Goal: Information Seeking & Learning: Learn about a topic

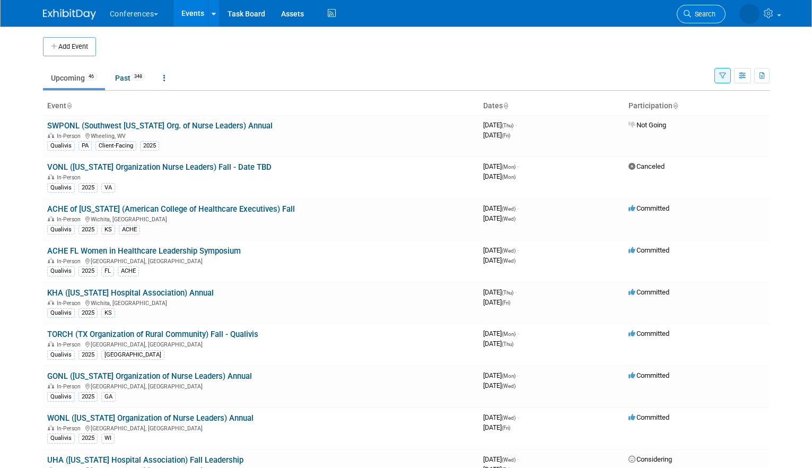
click at [697, 18] on span "Search" at bounding box center [703, 14] width 24 height 8
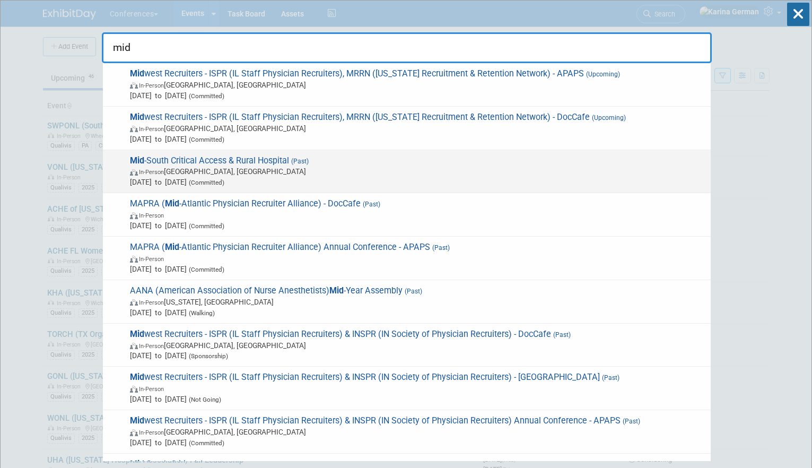
type input "mid"
click at [399, 169] on span "In-Person [GEOGRAPHIC_DATA], [GEOGRAPHIC_DATA]" at bounding box center [418, 171] width 576 height 11
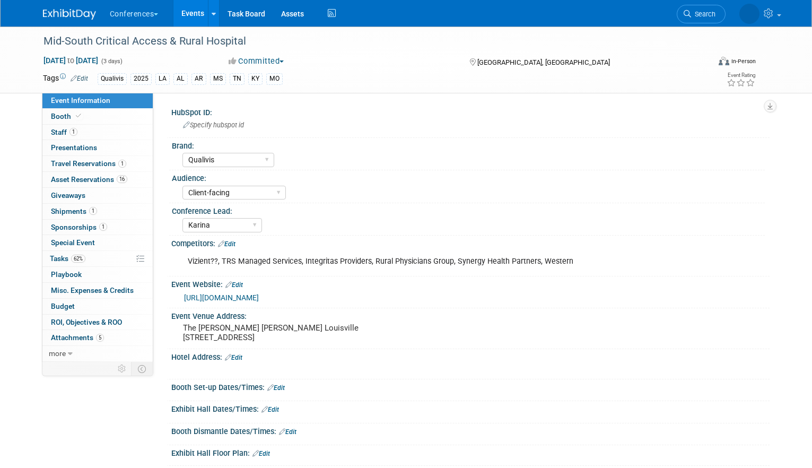
select select "Qualivis"
select select "Client-facing"
select select "Karina"
click at [120, 140] on link "0 Presentations 0" at bounding box center [97, 147] width 110 height 15
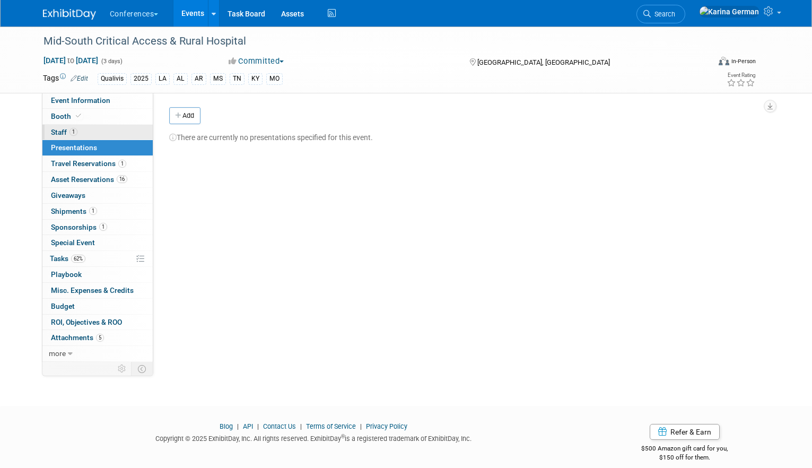
click at [103, 128] on link "1 Staff 1" at bounding box center [97, 132] width 110 height 15
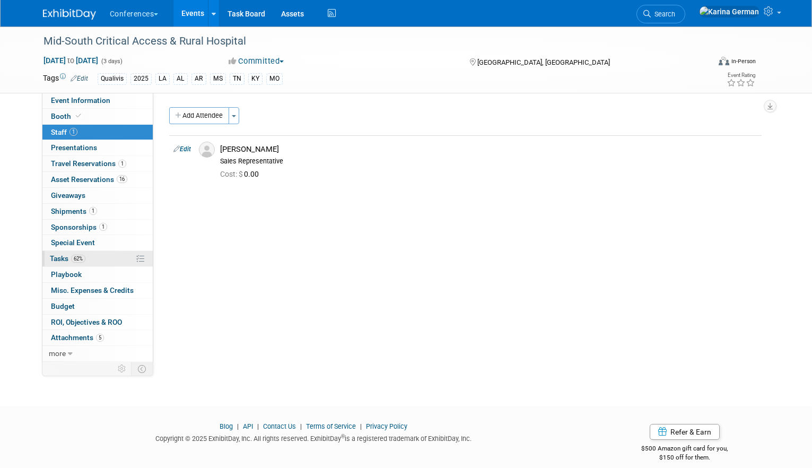
click at [91, 258] on link "62% Tasks 62%" at bounding box center [97, 258] width 110 height 15
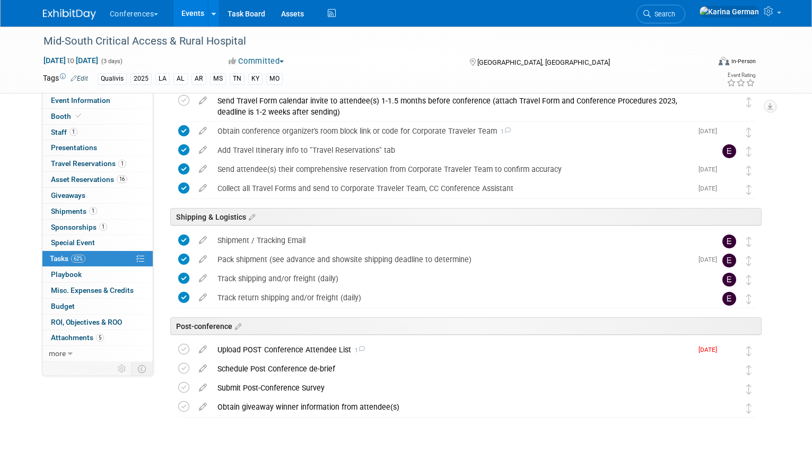
scroll to position [380, 0]
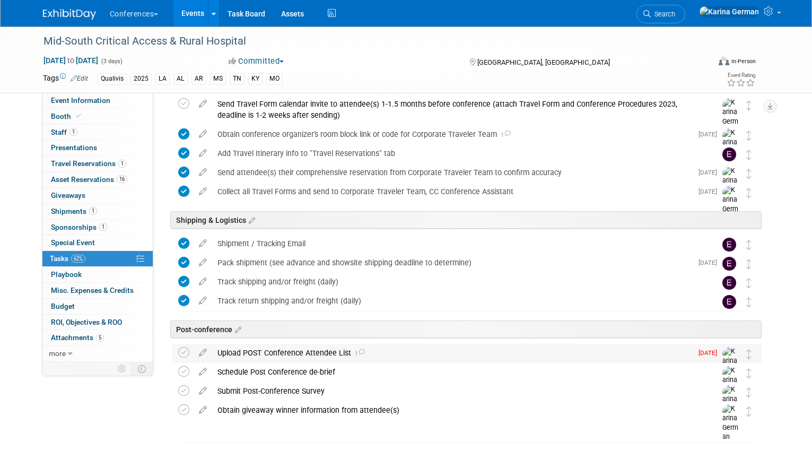
click at [338, 349] on div "Upload POST Conference Attendee List 1" at bounding box center [452, 353] width 480 height 18
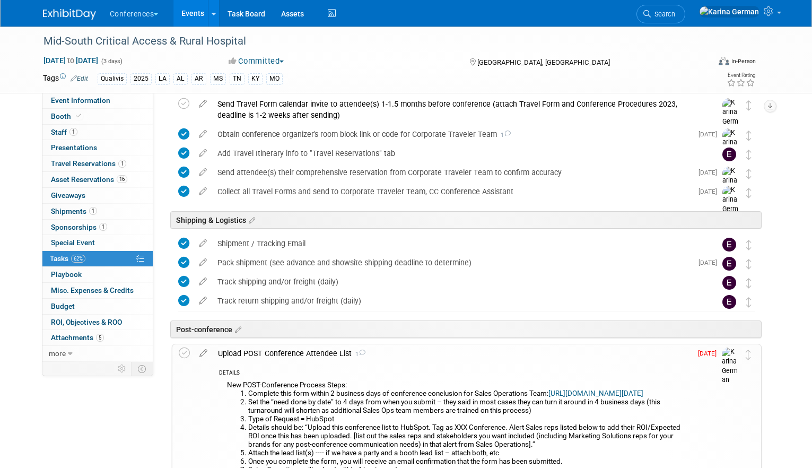
click at [338, 349] on div "Upload POST Conference Attendee List 1" at bounding box center [452, 353] width 479 height 18
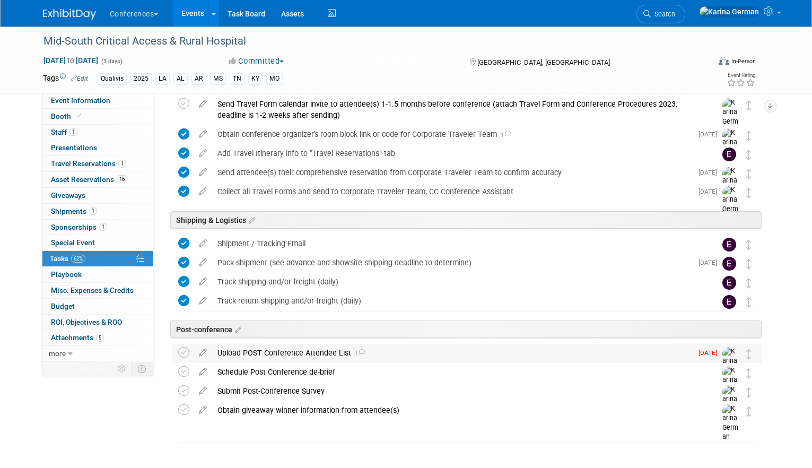
scroll to position [397, 0]
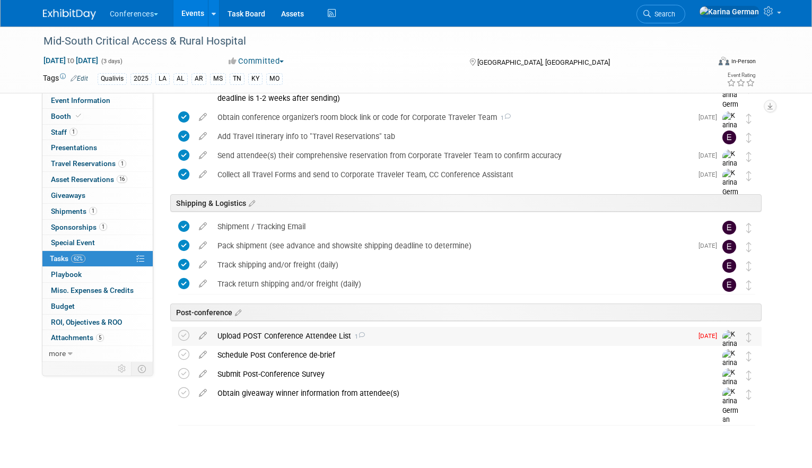
click at [321, 337] on div "Upload POST Conference Attendee List 1" at bounding box center [452, 336] width 480 height 18
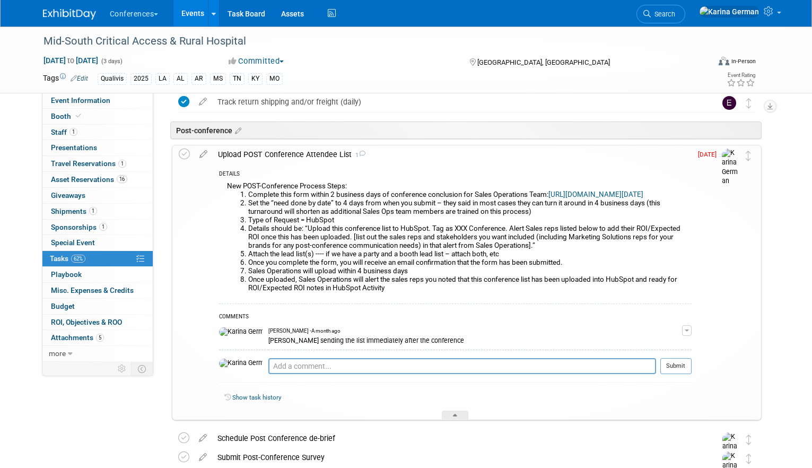
scroll to position [580, 0]
click at [325, 150] on div "Upload POST Conference Attendee List 1" at bounding box center [452, 153] width 479 height 18
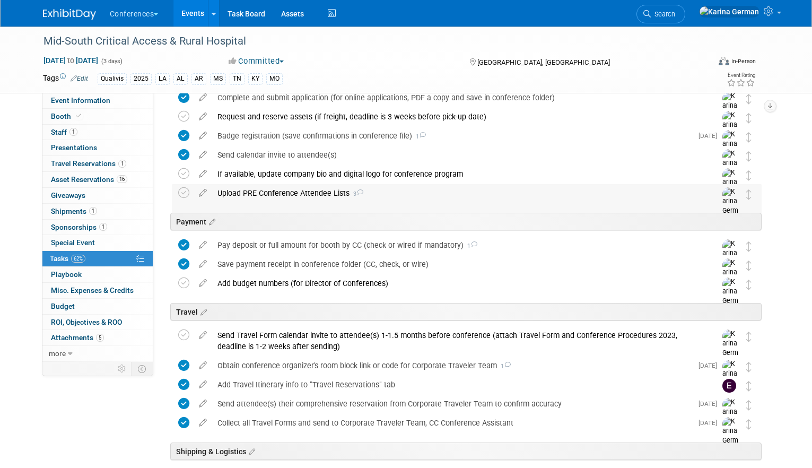
scroll to position [146, 0]
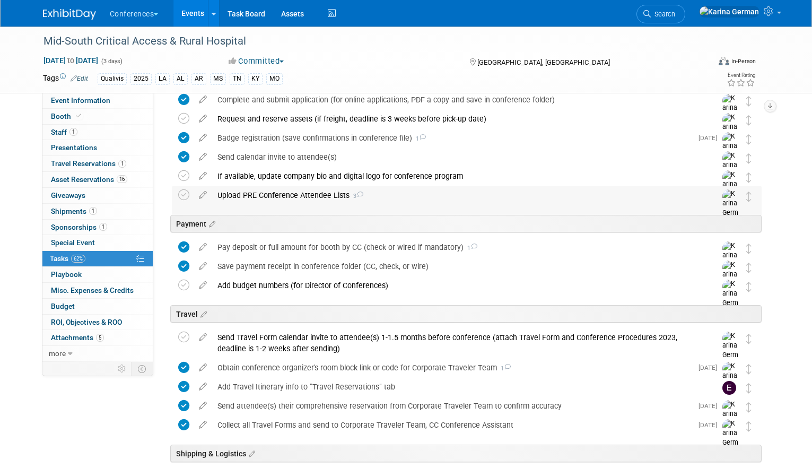
click at [287, 191] on div "Upload PRE Conference Attendee Lists 3" at bounding box center [456, 195] width 489 height 18
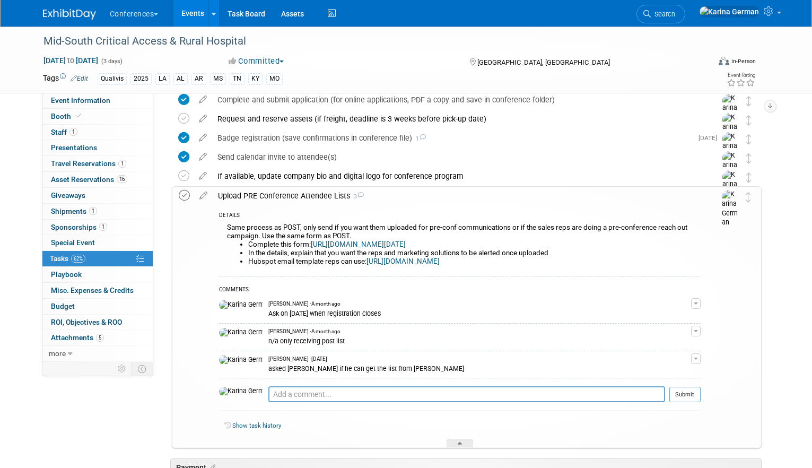
click at [185, 196] on icon at bounding box center [184, 195] width 11 height 11
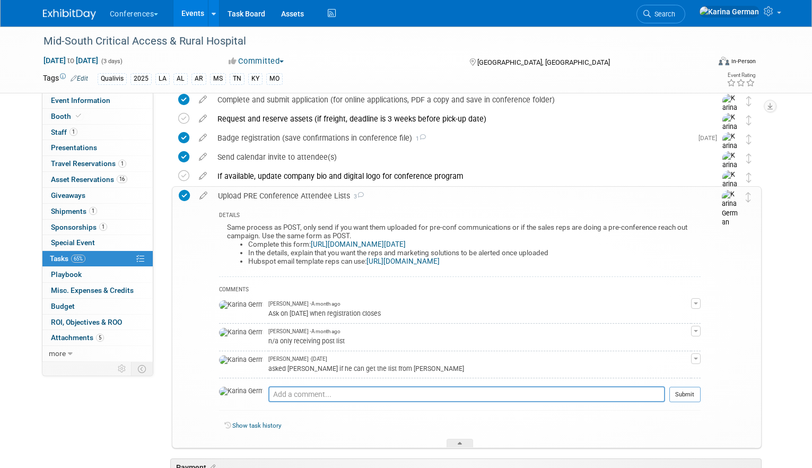
click at [186, 195] on icon at bounding box center [184, 195] width 11 height 11
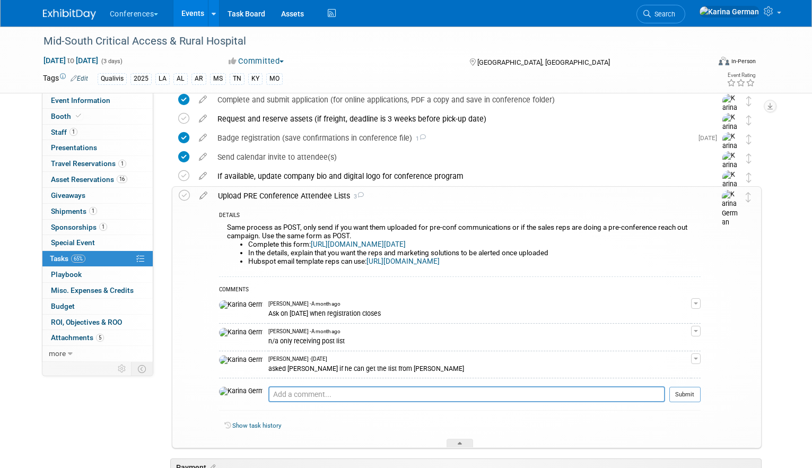
click at [237, 195] on div "Upload PRE Conference Attendee Lists 3" at bounding box center [457, 196] width 488 height 18
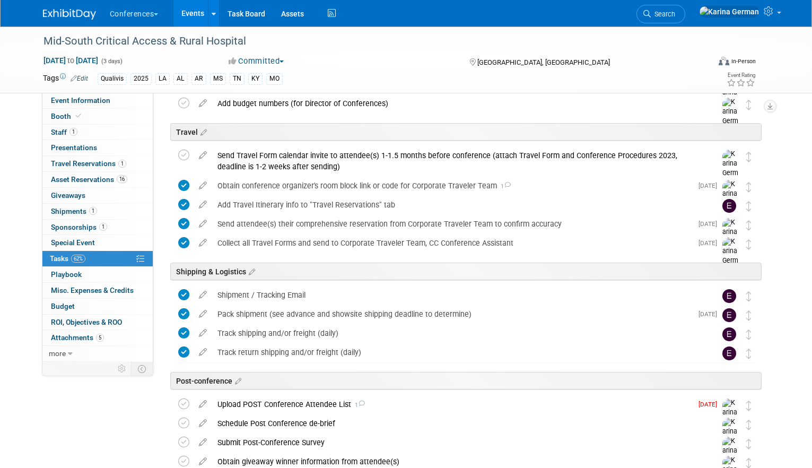
scroll to position [397, 0]
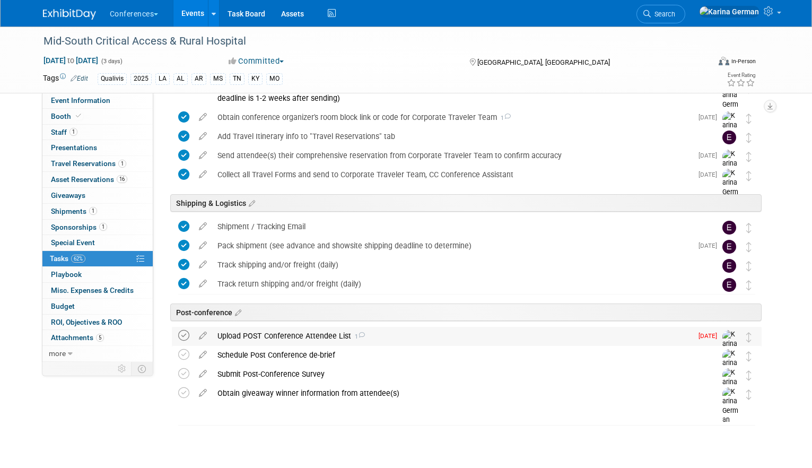
click at [182, 335] on icon at bounding box center [183, 335] width 11 height 11
click at [274, 329] on div "Upload POST Conference Attendee List 1" at bounding box center [452, 336] width 480 height 18
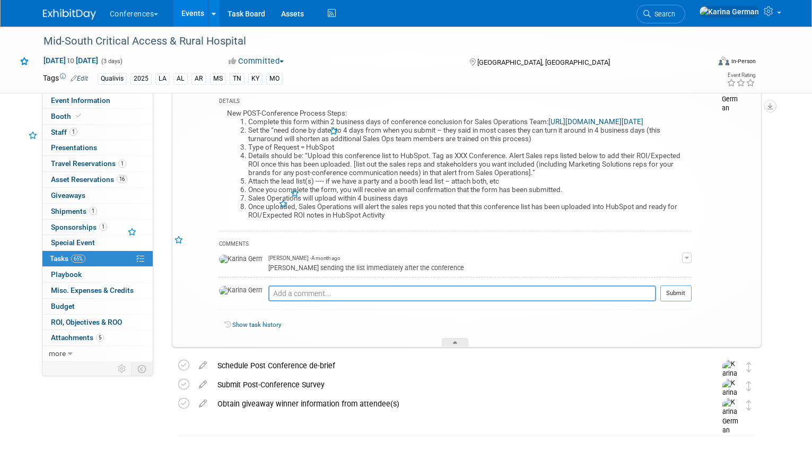
scroll to position [662, 0]
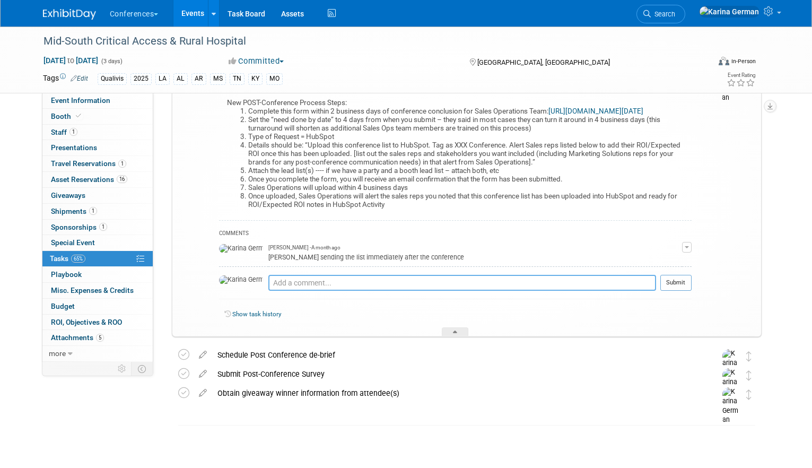
click at [287, 290] on textarea at bounding box center [462, 283] width 388 height 16
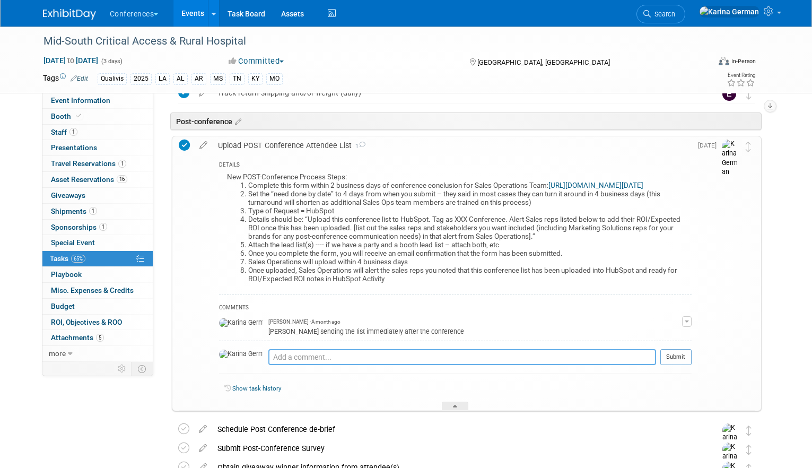
scroll to position [572, 0]
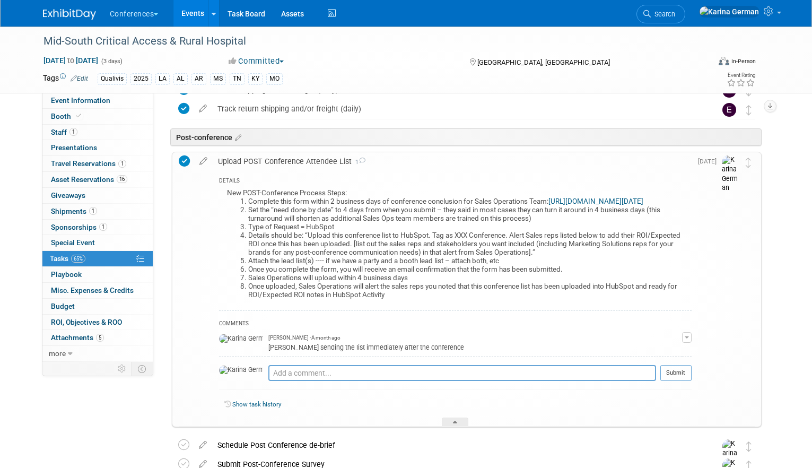
click at [317, 163] on div "Upload POST Conference Attendee List 1" at bounding box center [452, 161] width 479 height 18
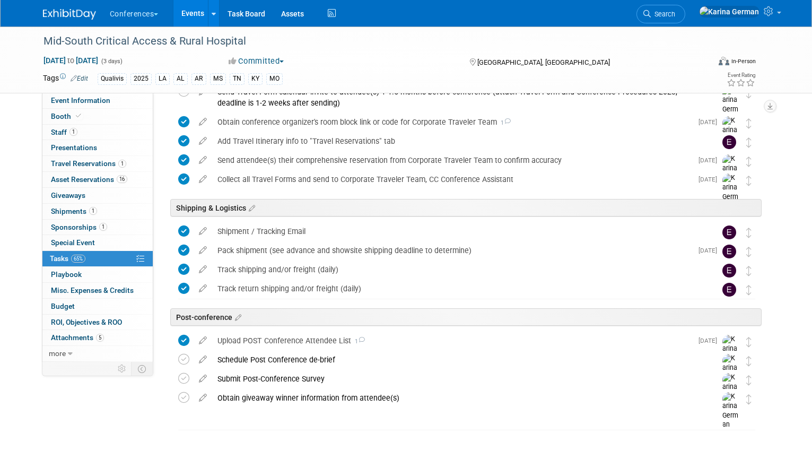
scroll to position [397, 0]
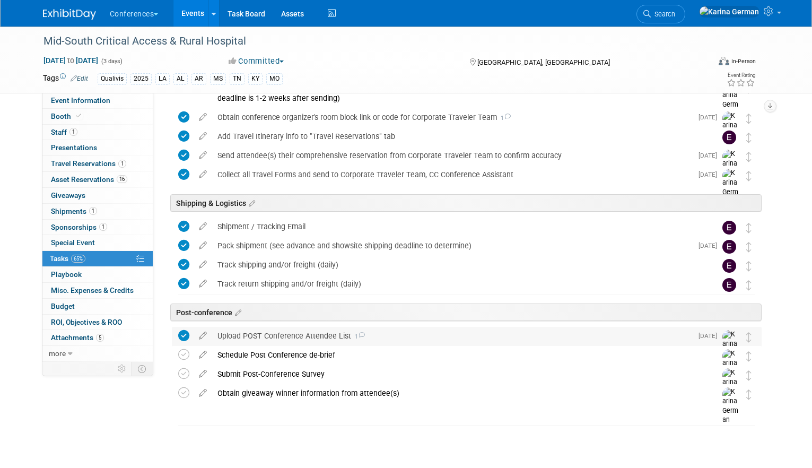
click at [332, 334] on div "Upload POST Conference Attendee List 1" at bounding box center [452, 336] width 480 height 18
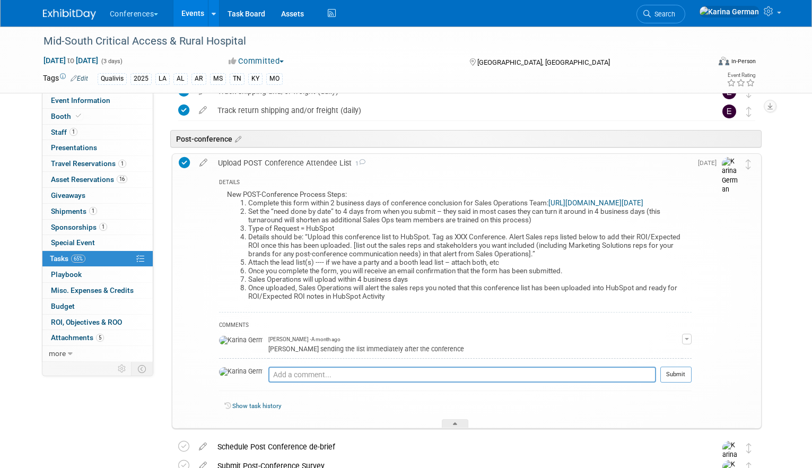
click at [339, 163] on div "Upload POST Conference Attendee List 1" at bounding box center [452, 163] width 479 height 18
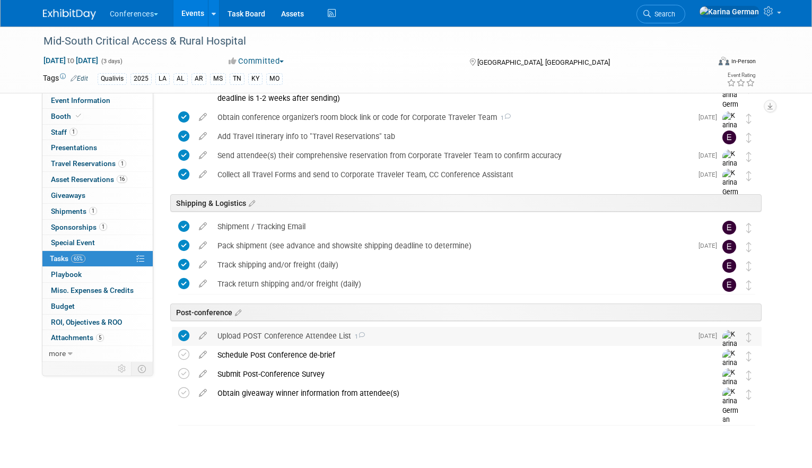
click at [338, 330] on div "Upload POST Conference Attendee List 1" at bounding box center [452, 336] width 480 height 18
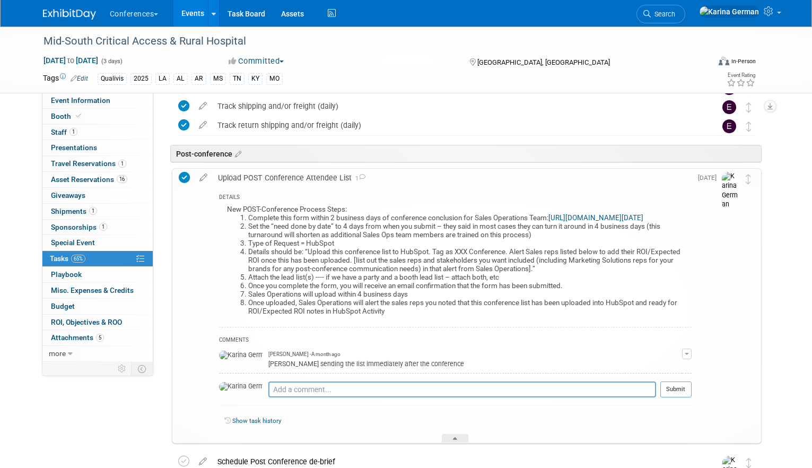
click at [337, 175] on div "Upload POST Conference Attendee List 1" at bounding box center [452, 178] width 479 height 18
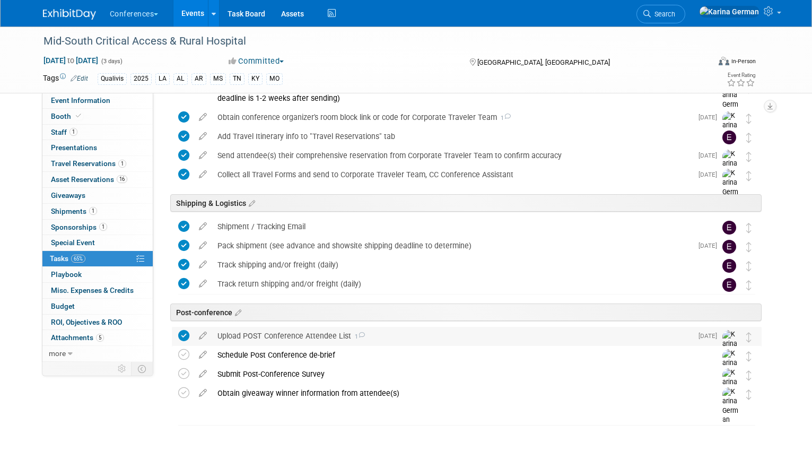
click at [322, 329] on div "Upload POST Conference Attendee List 1" at bounding box center [452, 336] width 480 height 18
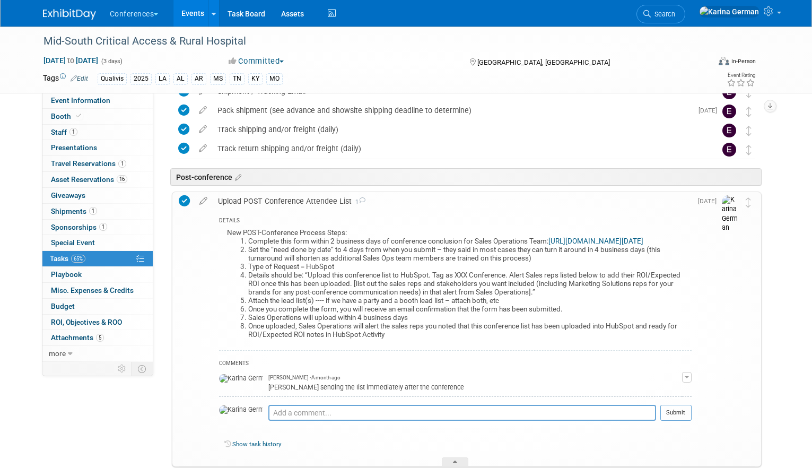
scroll to position [545, 0]
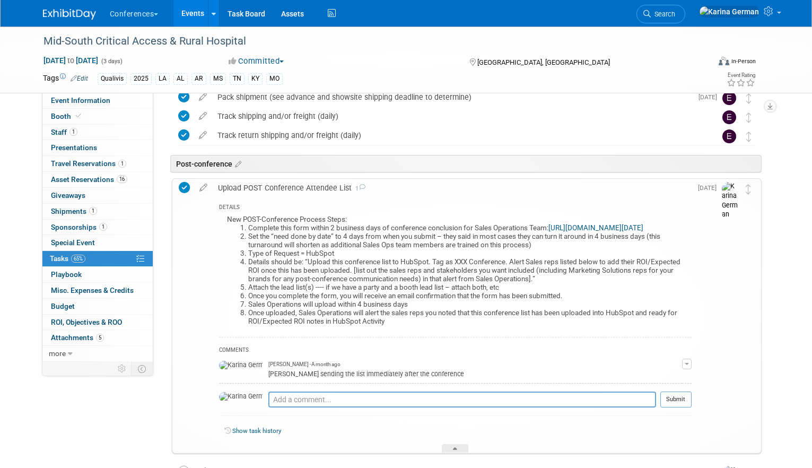
click at [548, 232] on link "[URL][DOMAIN_NAME][DATE]" at bounding box center [595, 228] width 95 height 8
click at [284, 190] on div "Upload POST Conference Attendee List 1" at bounding box center [452, 188] width 479 height 18
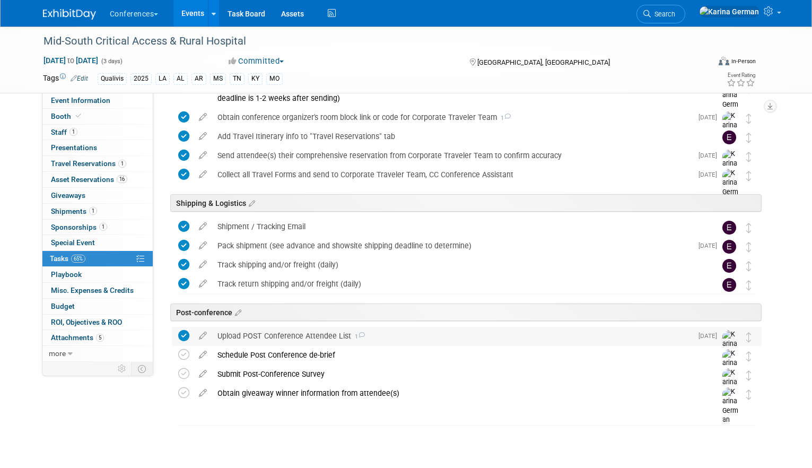
scroll to position [397, 0]
click at [111, 128] on link "1 Staff 1" at bounding box center [97, 132] width 110 height 15
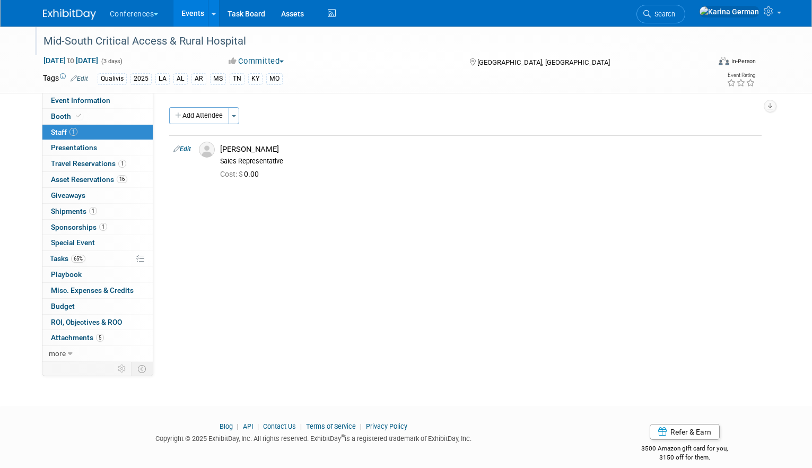
click at [177, 39] on div "Mid-South Critical Access & Rural Hospital" at bounding box center [368, 41] width 656 height 19
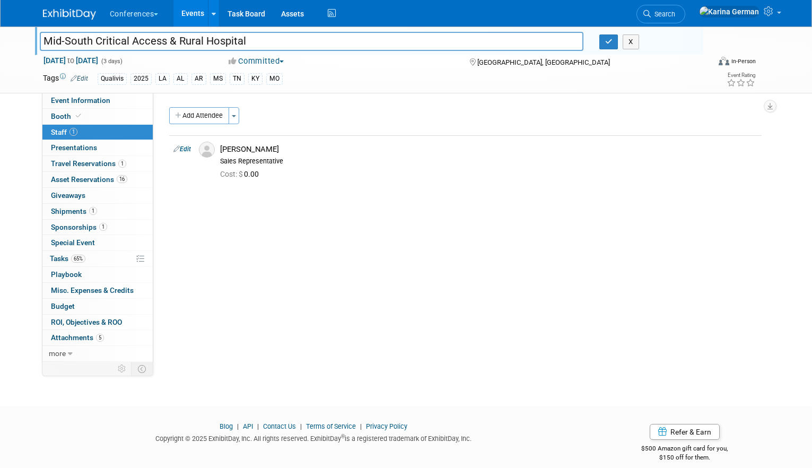
click at [177, 39] on input "Mid-South Critical Access & Rural Hospital" at bounding box center [312, 41] width 544 height 19
click at [195, 7] on link "Events" at bounding box center [192, 13] width 39 height 27
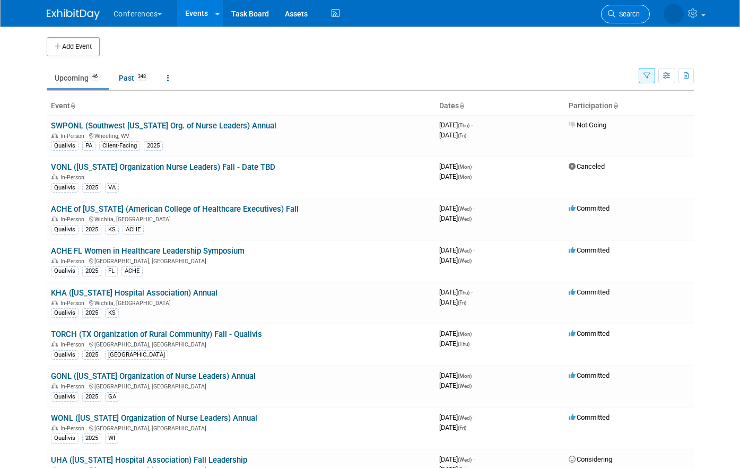
click at [621, 6] on link "Search" at bounding box center [625, 14] width 49 height 19
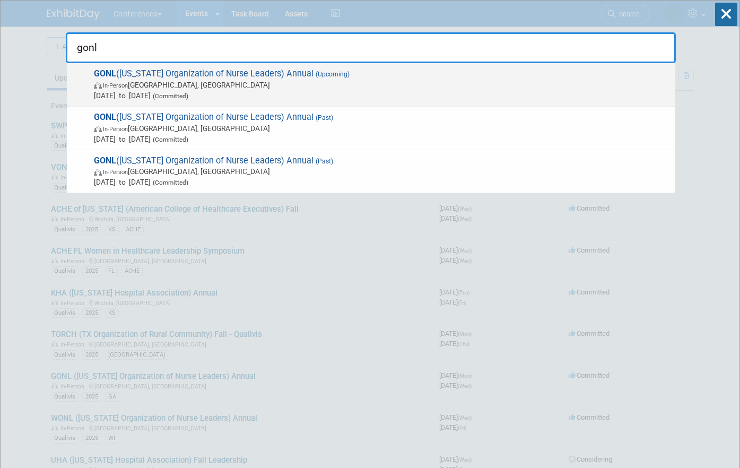
type input "gonl"
click at [490, 77] on span "GONL (Georgia Organization of Nurse Leaders) Annual (Upcoming) In-Person Savann…" at bounding box center [380, 84] width 579 height 32
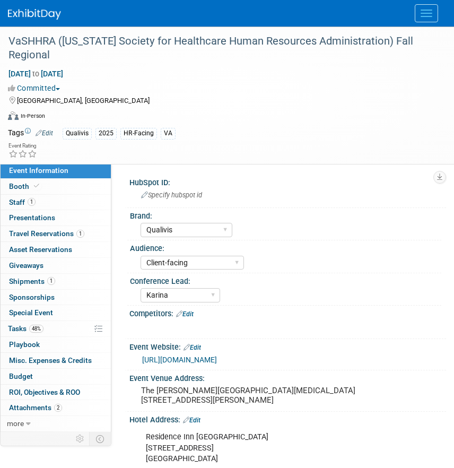
select select "Qualivis"
select select "Client-facing"
select select "Karina"
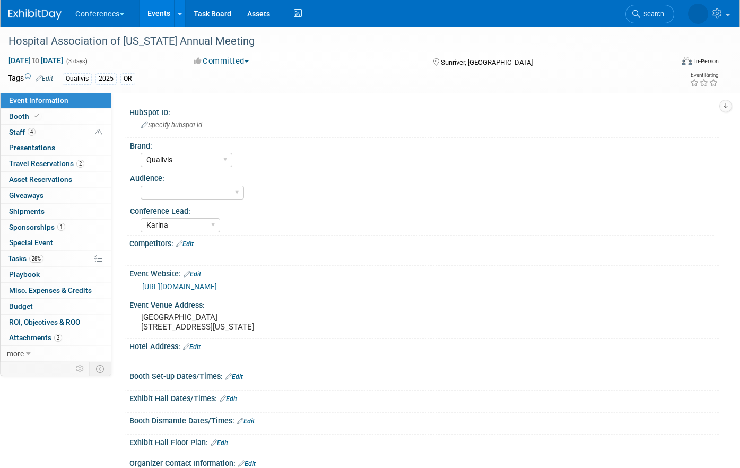
select select "Qualivis"
select select "Karina"
click at [624, 13] on span "Search" at bounding box center [611, 14] width 24 height 8
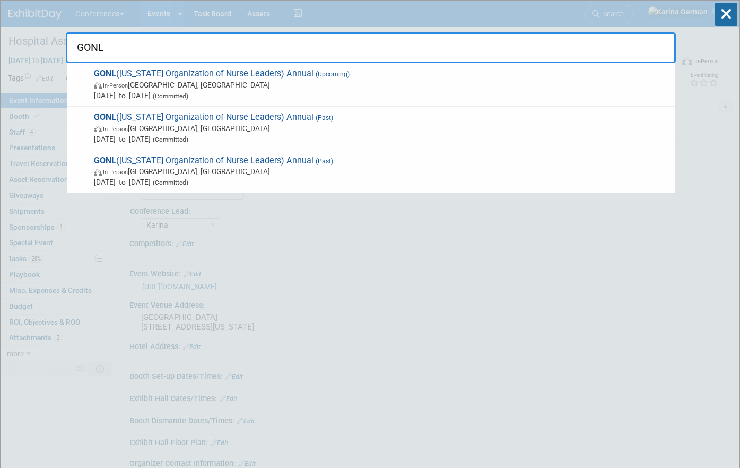
type input "GONL"
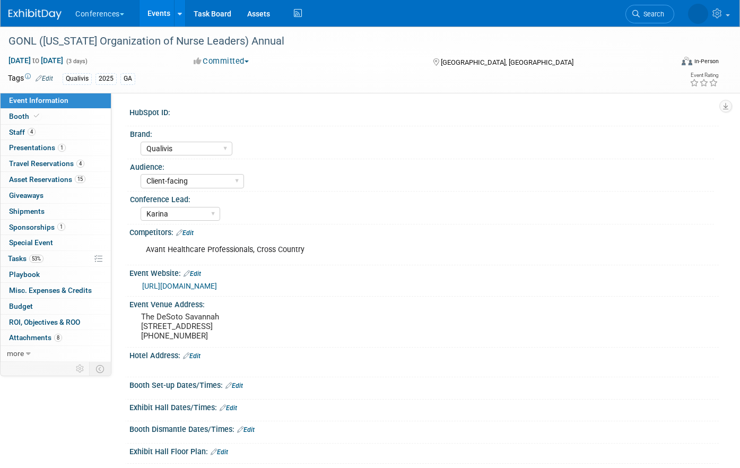
select select "Qualivis"
select select "Client-facing"
select select "Karina"
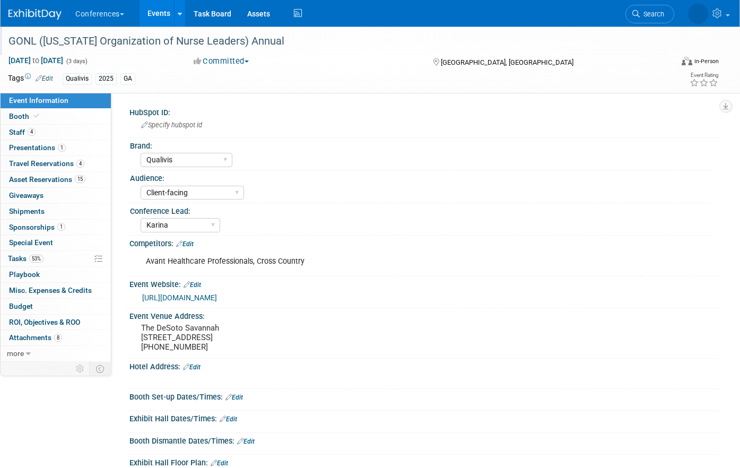
click at [181, 33] on div "GONL ([US_STATE] Organization of Nurse Leaders) Annual" at bounding box center [331, 41] width 653 height 19
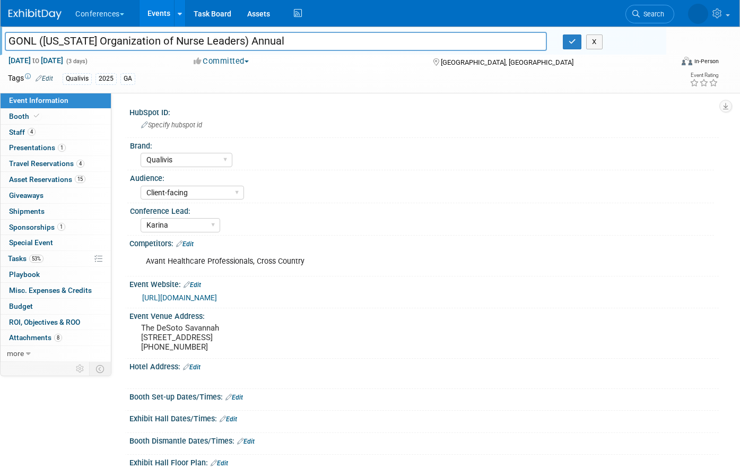
click at [181, 33] on input "GONL ([US_STATE] Organization of Nurse Leaders) Annual" at bounding box center [276, 41] width 542 height 19
click at [212, 300] on link "https://www.gha.org/gonl" at bounding box center [179, 297] width 75 height 8
click at [188, 338] on pre "The DeSoto Savannah 15 E Liberty St Savannah, GA 31401-3920 912-232-9000" at bounding box center [252, 337] width 222 height 29
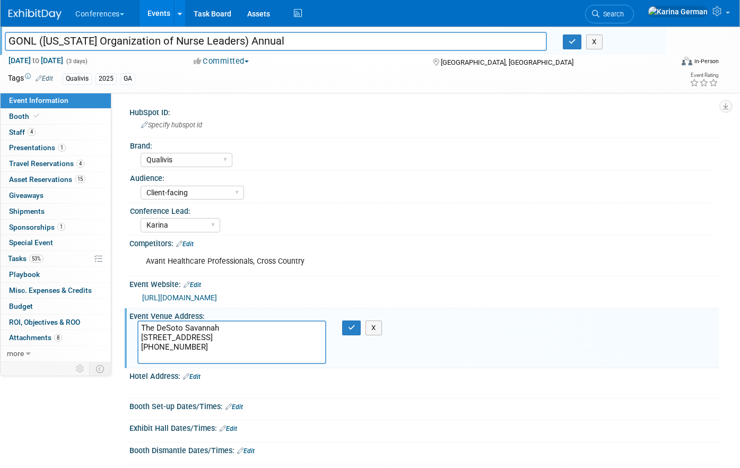
drag, startPoint x: 142, startPoint y: 346, endPoint x: 191, endPoint y: 344, distance: 49.4
click at [191, 344] on textarea "The DeSoto Savannah 15 E Liberty St Savannah, GA 31401-3920 912-232-9000" at bounding box center [231, 341] width 189 height 43
click at [624, 15] on span "Search" at bounding box center [611, 14] width 24 height 8
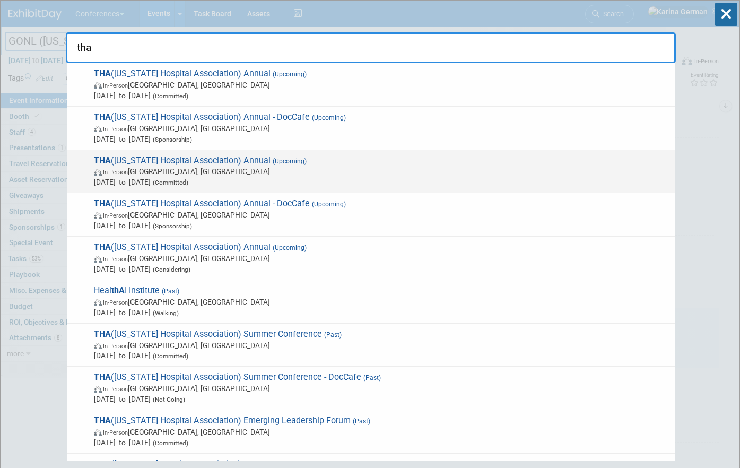
type input "tha"
click at [297, 171] on span "In-Person [GEOGRAPHIC_DATA], [GEOGRAPHIC_DATA]" at bounding box center [382, 171] width 576 height 11
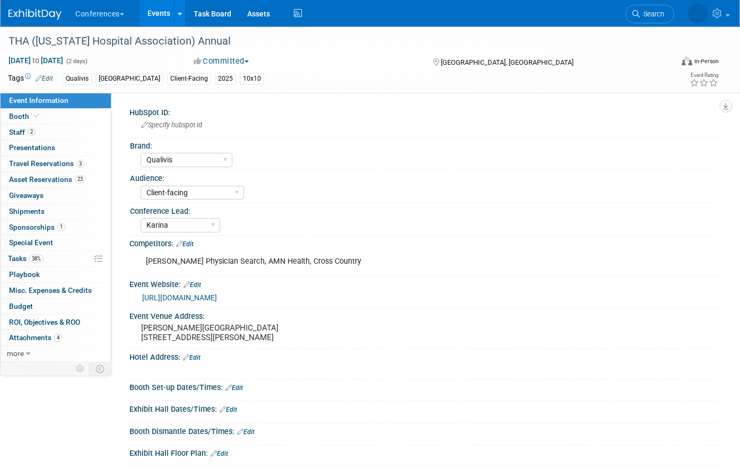
select select "Qualivis"
select select "Client-facing"
select select "Karina"
click at [182, 44] on div "THA ([US_STATE] Hospital Association) Annual" at bounding box center [331, 41] width 653 height 19
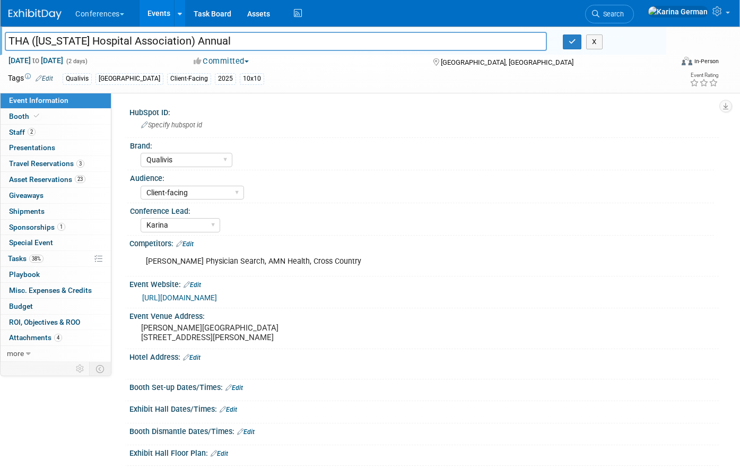
click at [182, 44] on input "THA ([US_STATE] Hospital Association) Annual" at bounding box center [276, 41] width 542 height 19
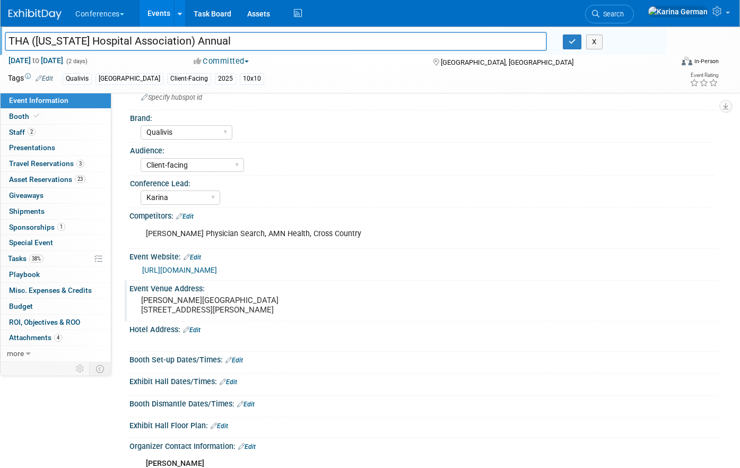
scroll to position [33, 0]
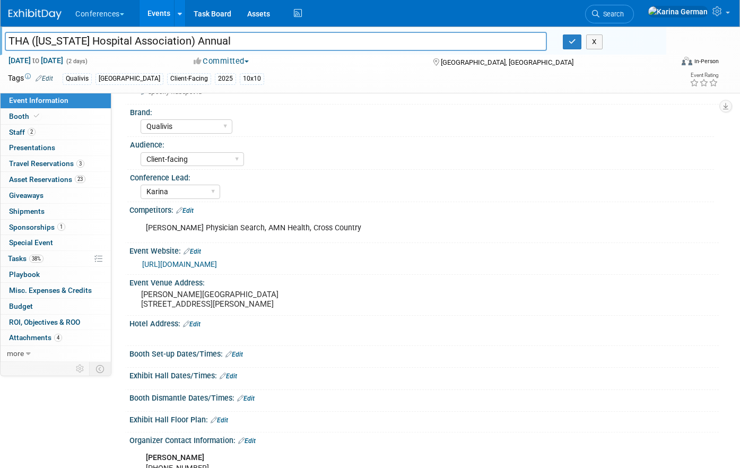
click at [217, 263] on link "https://www.tha.org/events-education/tha-annual-conference/" at bounding box center [179, 264] width 75 height 8
click at [162, 303] on pre "La Cantera Resort and Spa 16641 La Cantera Pkwy San Antonio, TX 78256" at bounding box center [252, 299] width 222 height 19
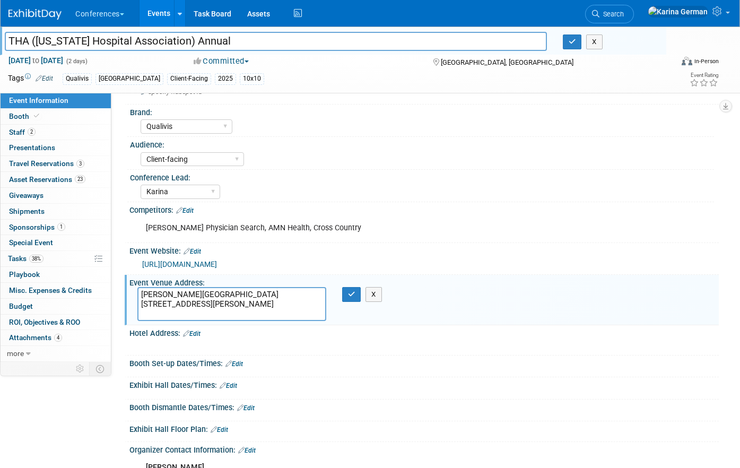
drag, startPoint x: 142, startPoint y: 316, endPoint x: 197, endPoint y: 312, distance: 55.3
click at [197, 312] on textarea "La Cantera Resort and Spa 16641 La Cantera Pkwy San Antonio, TX 78256" at bounding box center [231, 304] width 189 height 34
click at [65, 246] on link "Special Event" at bounding box center [56, 242] width 110 height 15
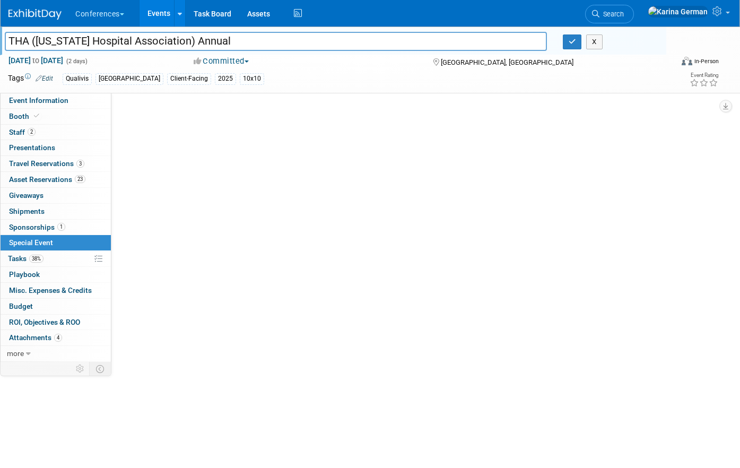
scroll to position [0, 0]
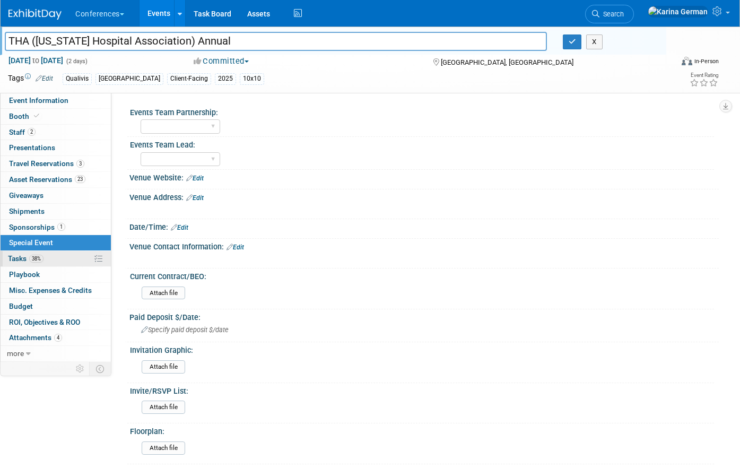
click at [60, 257] on link "38% Tasks 38%" at bounding box center [56, 258] width 110 height 15
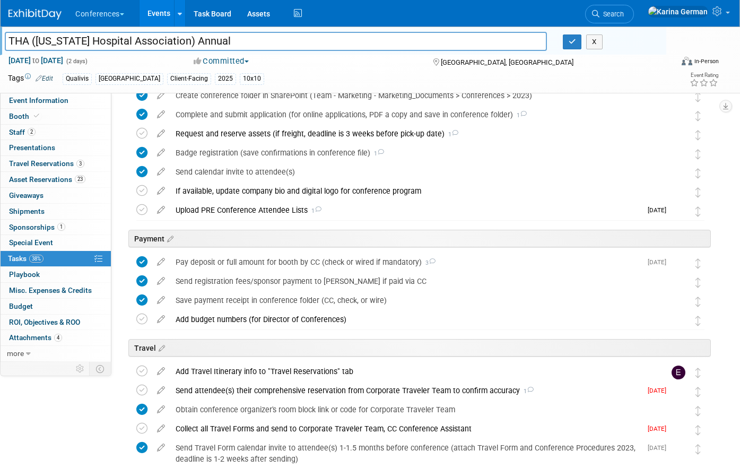
scroll to position [164, 0]
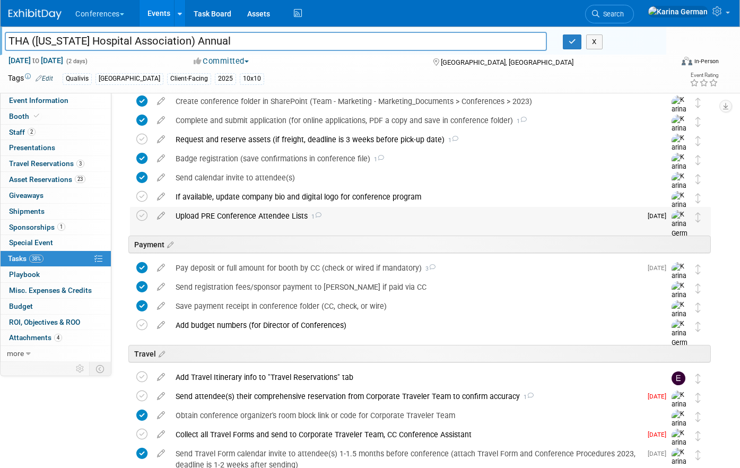
click at [258, 215] on div "Upload PRE Conference Attendee Lists 1" at bounding box center [405, 216] width 471 height 18
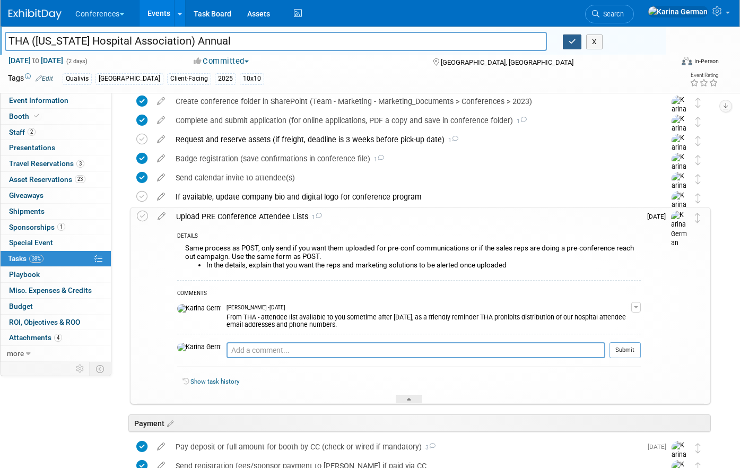
click at [576, 40] on button "button" at bounding box center [572, 41] width 19 height 15
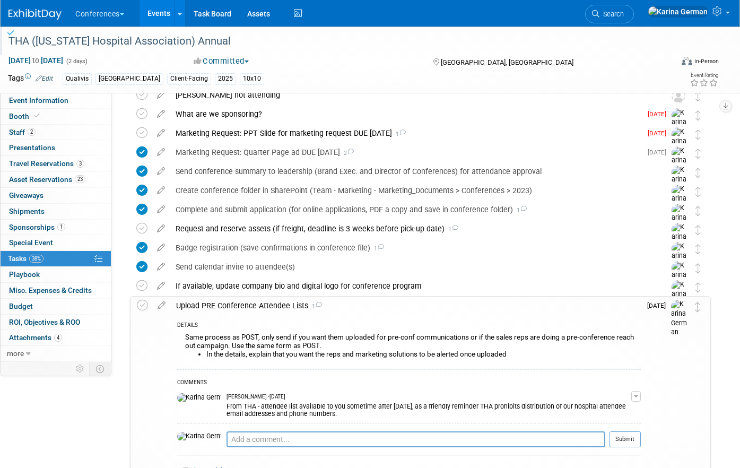
scroll to position [0, 0]
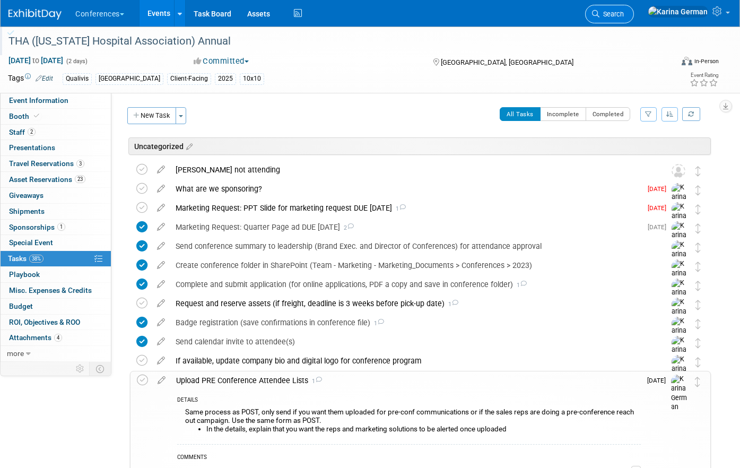
click at [624, 13] on span "Search" at bounding box center [611, 14] width 24 height 8
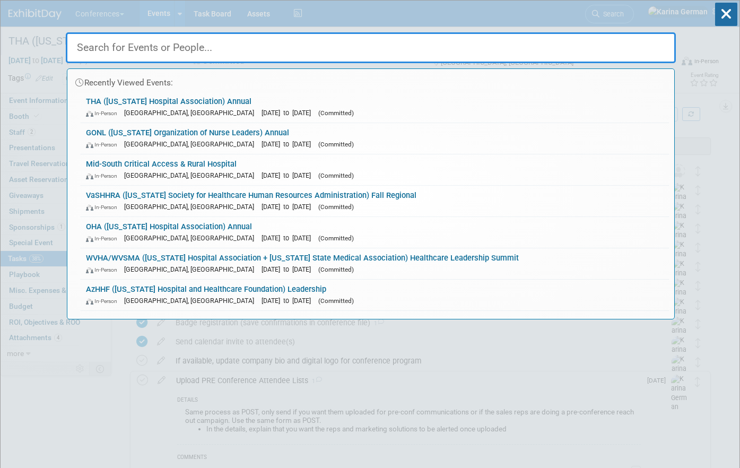
type input "l"
click at [724, 22] on icon at bounding box center [726, 14] width 22 height 23
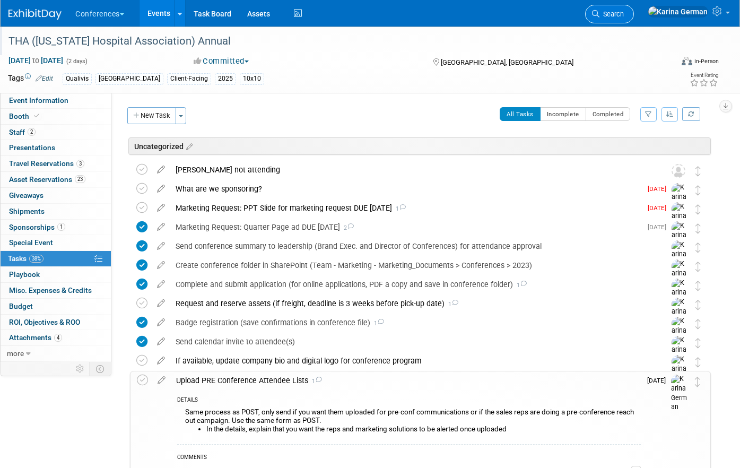
click at [624, 10] on span "Search" at bounding box center [611, 14] width 24 height 8
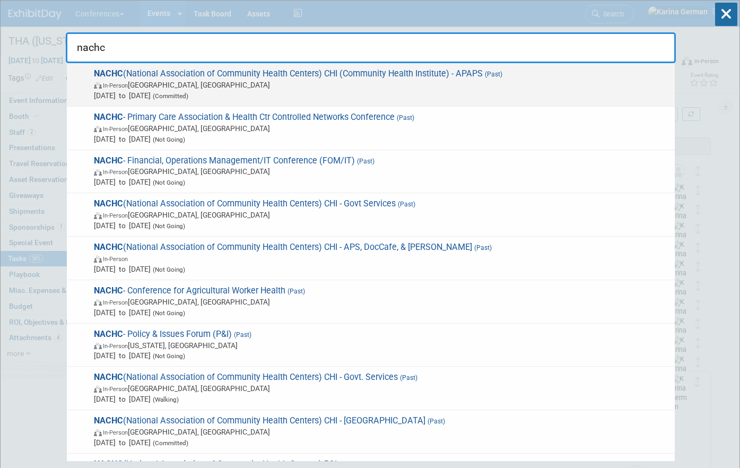
type input "nachc"
click at [333, 77] on span "NACHC (National Association of Community Health Centers) CHI (Community Health …" at bounding box center [380, 84] width 579 height 32
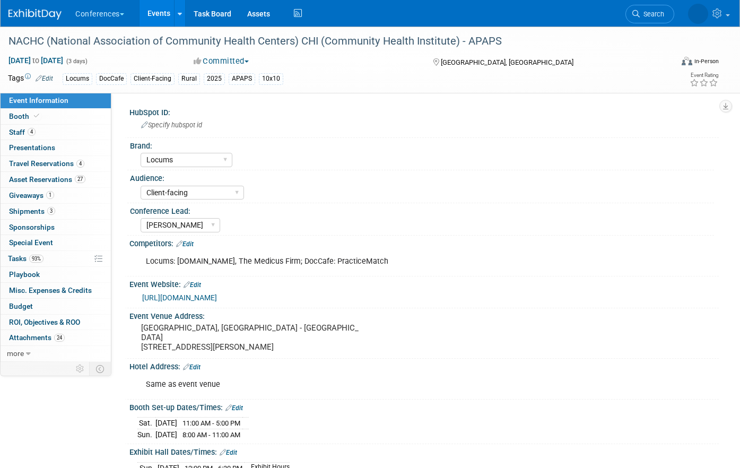
select select "Locums"
select select "Client-facing"
select select "[PERSON_NAME]"
click at [634, 24] on li "Search" at bounding box center [609, 13] width 49 height 26
click at [624, 16] on span "Search" at bounding box center [611, 14] width 24 height 8
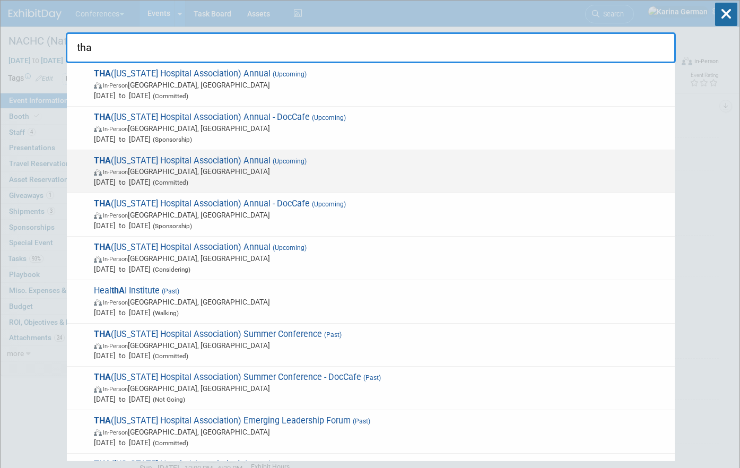
type input "tha"
click at [207, 171] on span "In-Person [GEOGRAPHIC_DATA], [GEOGRAPHIC_DATA]" at bounding box center [382, 171] width 576 height 11
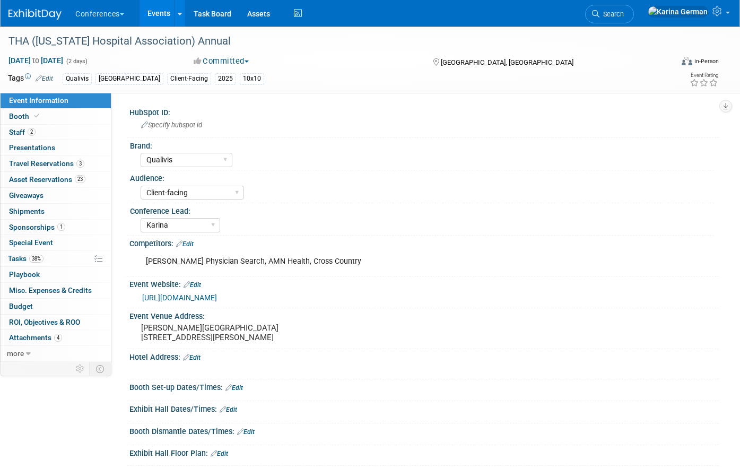
select select "Qualivis"
select select "Client-facing"
select select "Karina"
click at [46, 76] on link "Edit" at bounding box center [45, 78] width 18 height 7
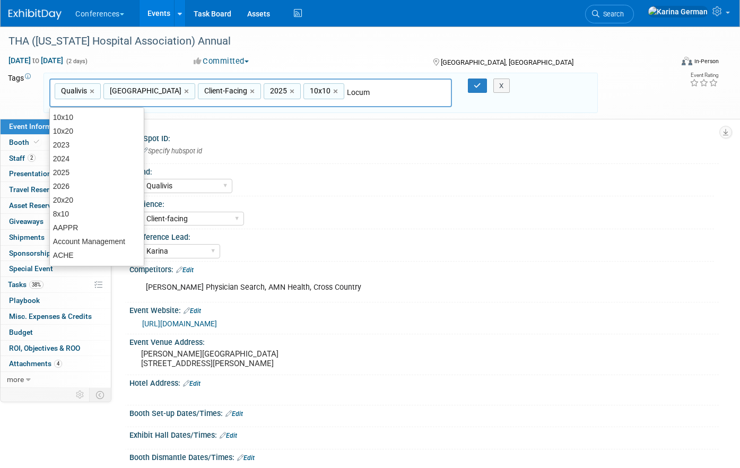
type input "Locums"
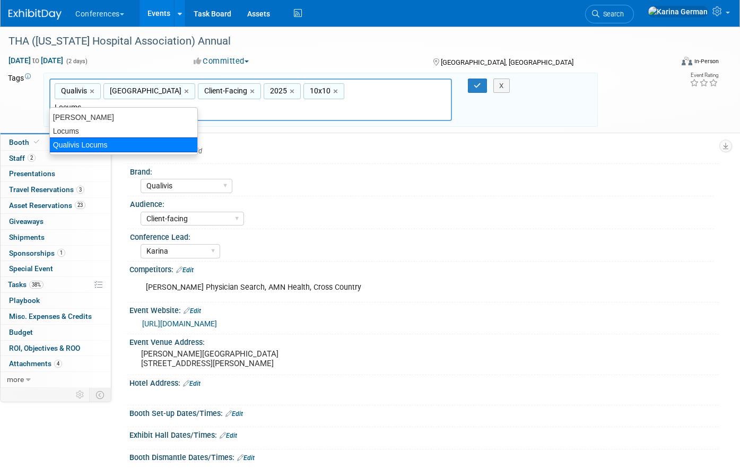
click at [152, 142] on div "Qualivis Locums" at bounding box center [123, 144] width 149 height 15
type input "Qualivis, TX, Client-Facing, 2025, 10x10, Qualivis Locums"
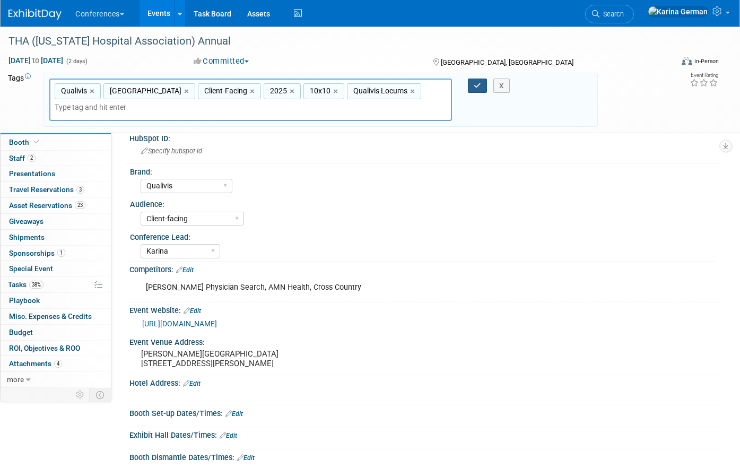
click at [478, 82] on icon "button" at bounding box center [477, 85] width 7 height 7
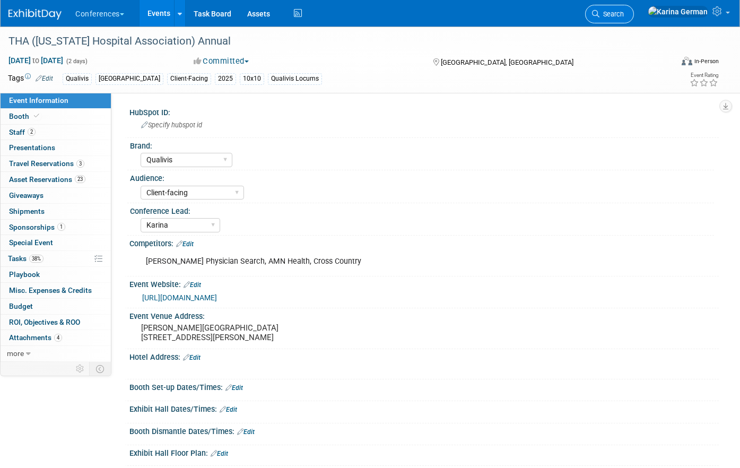
click at [624, 12] on span "Search" at bounding box center [611, 14] width 24 height 8
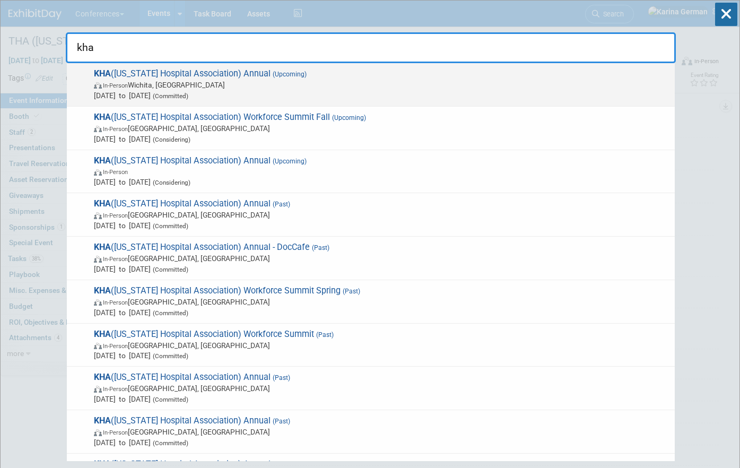
type input "kha"
click at [341, 72] on span "KHA (Kansas Hospital Association) Annual (Upcoming) In-Person Wichita, KS Sep 4…" at bounding box center [380, 84] width 579 height 32
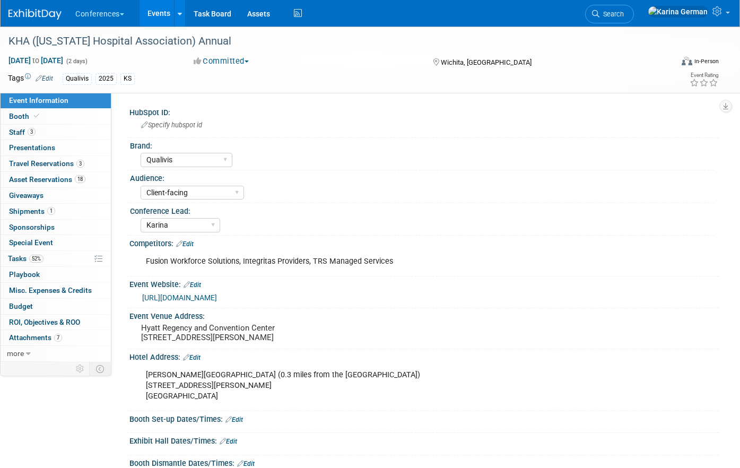
select select "Qualivis"
select select "Client-facing"
select select "Karina"
click at [62, 164] on span "Travel Reservations 3" at bounding box center [46, 163] width 75 height 8
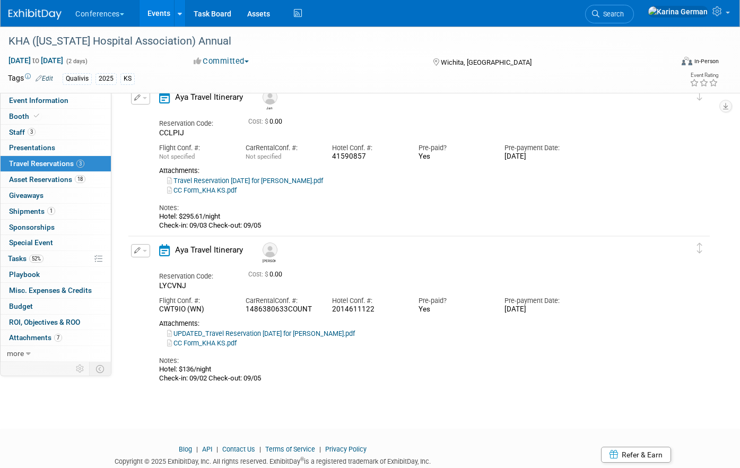
scroll to position [230, 0]
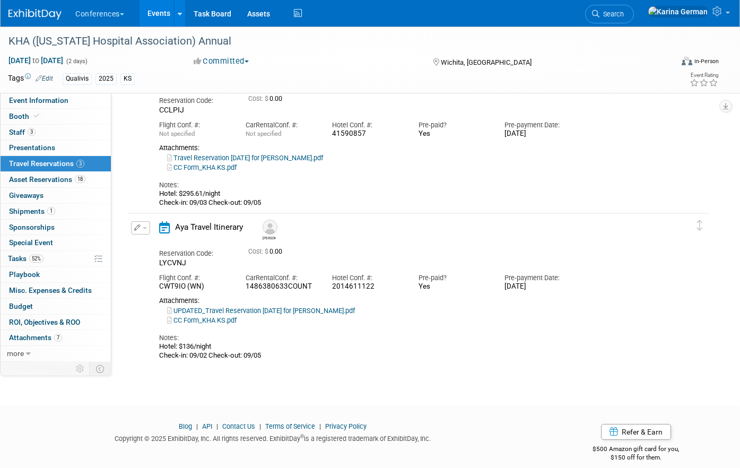
click at [317, 309] on link "UPDATED_Travel Reservation [DATE] for [PERSON_NAME].pdf" at bounding box center [261, 311] width 188 height 8
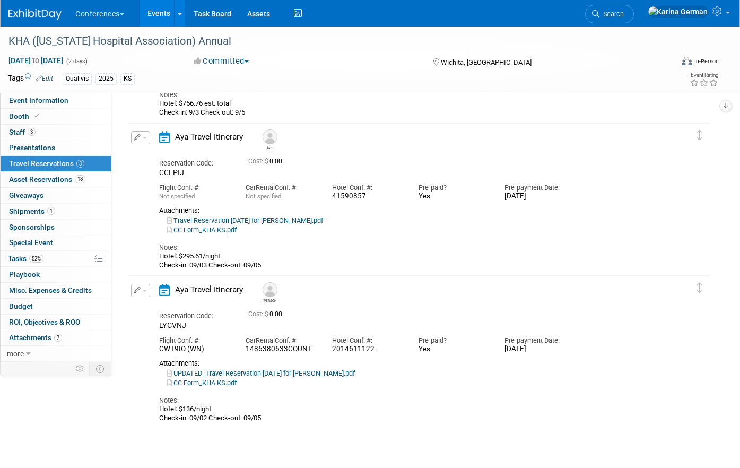
scroll to position [117, 0]
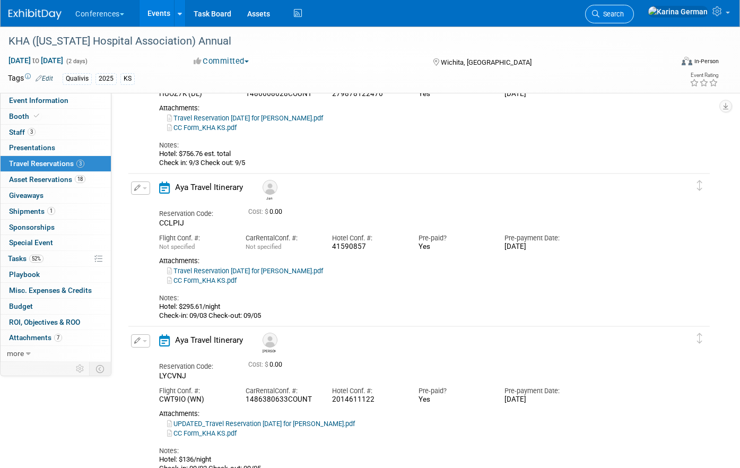
click at [599, 14] on icon at bounding box center [595, 13] width 7 height 7
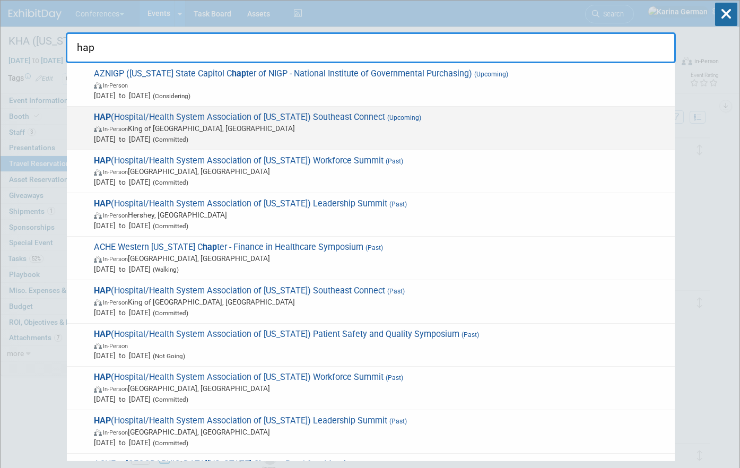
type input "hap"
click at [418, 136] on span "Nov 7, 2025 to Nov 7, 2025 (Committed)" at bounding box center [382, 139] width 576 height 11
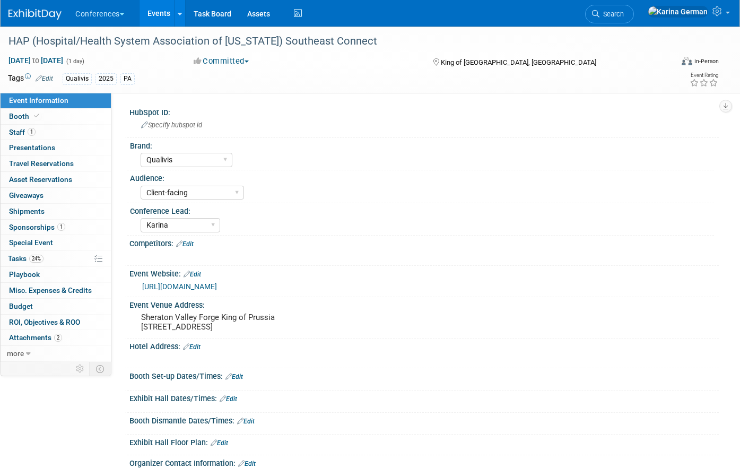
select select "Qualivis"
select select "Client-facing"
select select "Karina"
click at [54, 257] on link "24% Tasks 24%" at bounding box center [56, 258] width 110 height 15
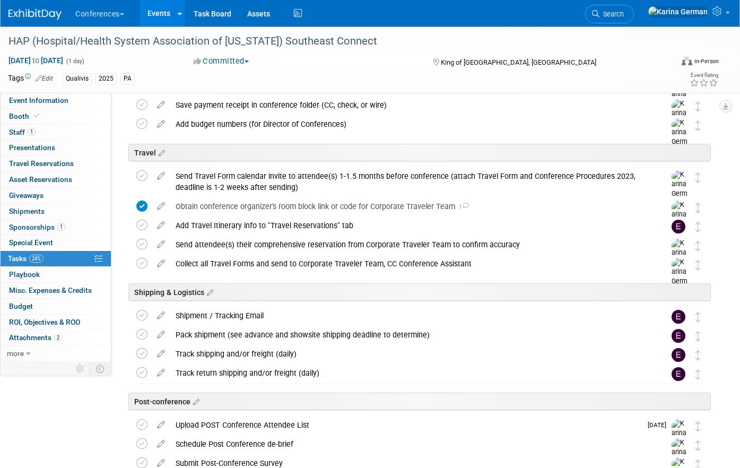
scroll to position [288, 0]
click at [249, 208] on div "Obtain conference organizer's room block link or code for Corporate Traveler Te…" at bounding box center [410, 207] width 480 height 18
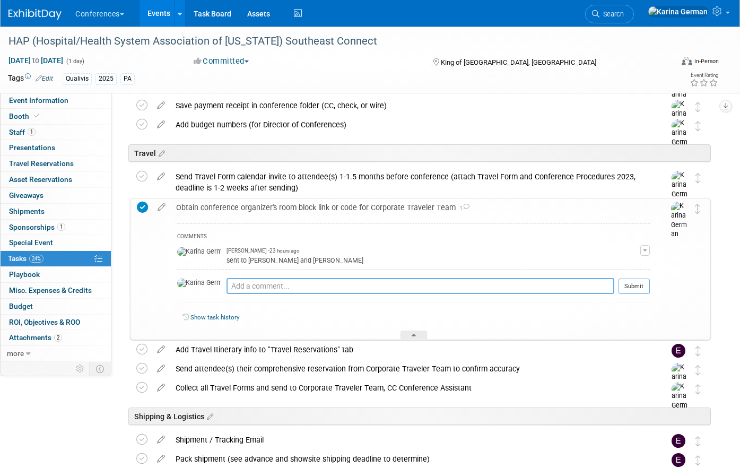
click at [251, 286] on textarea at bounding box center [420, 286] width 388 height 16
type textarea "J"
type textarea "Jamie calling at a later date since their reservations person is OOO"
click at [642, 286] on button "Submit" at bounding box center [633, 286] width 31 height 16
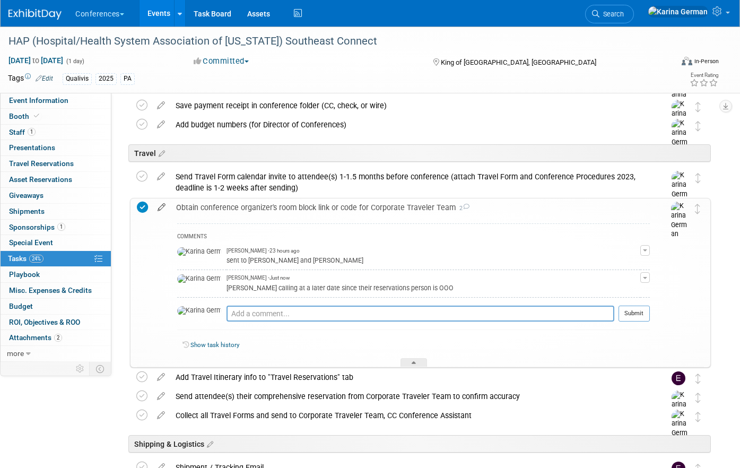
click at [164, 208] on icon at bounding box center [161, 204] width 19 height 13
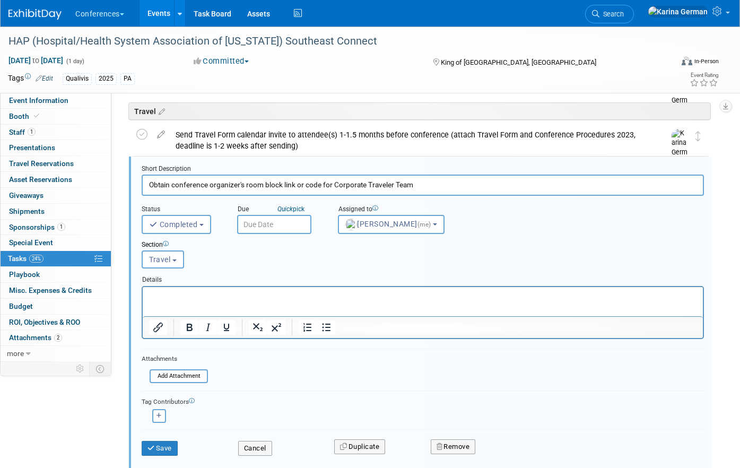
scroll to position [331, 0]
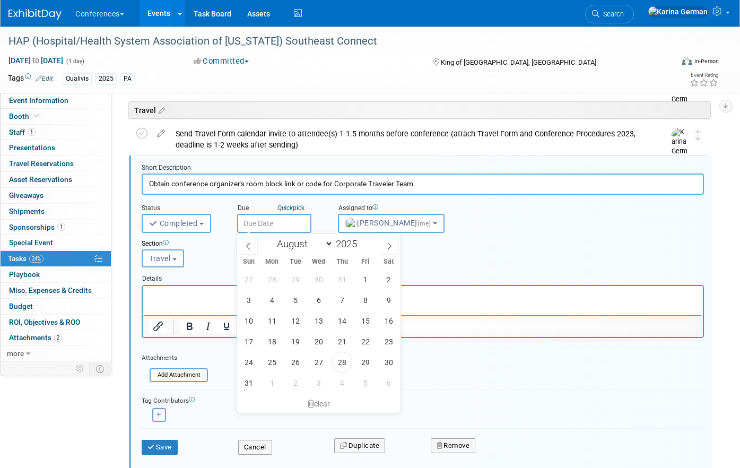
click at [291, 223] on input "text" at bounding box center [274, 223] width 74 height 19
click at [382, 247] on span at bounding box center [389, 246] width 19 height 18
select select "8"
click at [324, 281] on span "3" at bounding box center [318, 279] width 21 height 21
type input "Sep 3, 2025"
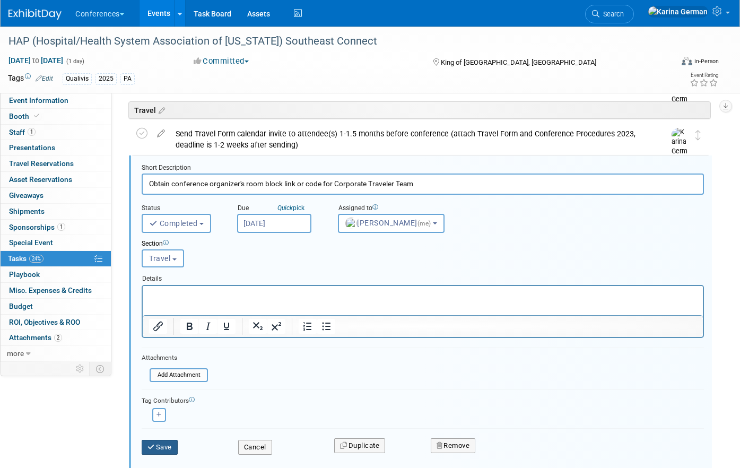
click at [162, 440] on button "Save" at bounding box center [160, 447] width 36 height 15
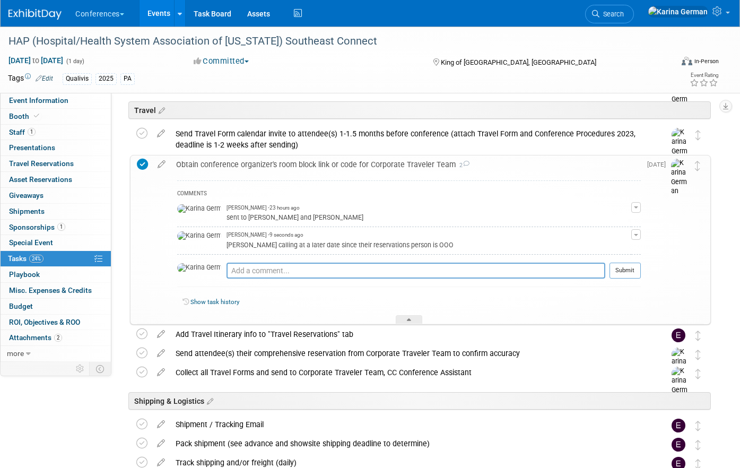
click at [141, 163] on icon at bounding box center [142, 164] width 11 height 11
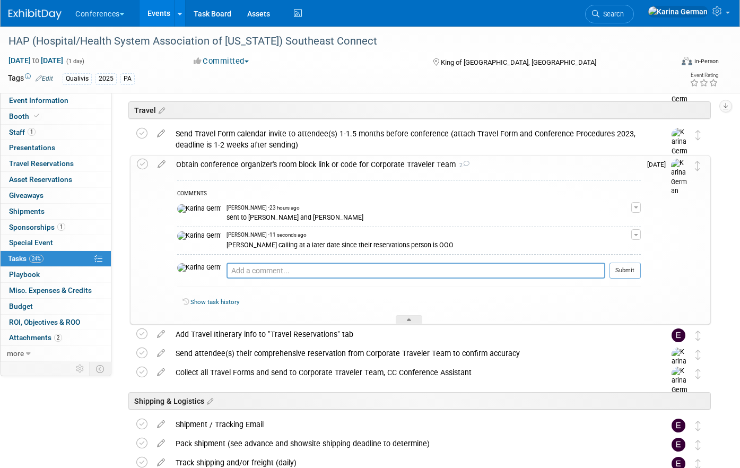
click at [223, 158] on div "Obtain conference organizer's room block link or code for Corporate Traveler Te…" at bounding box center [406, 164] width 470 height 18
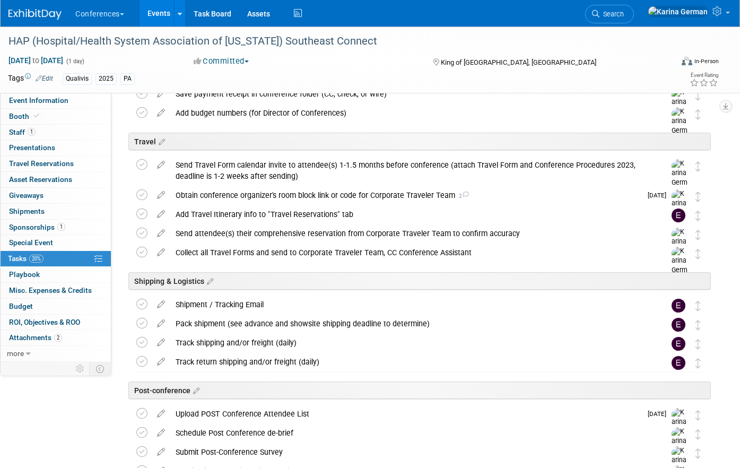
scroll to position [298, 0]
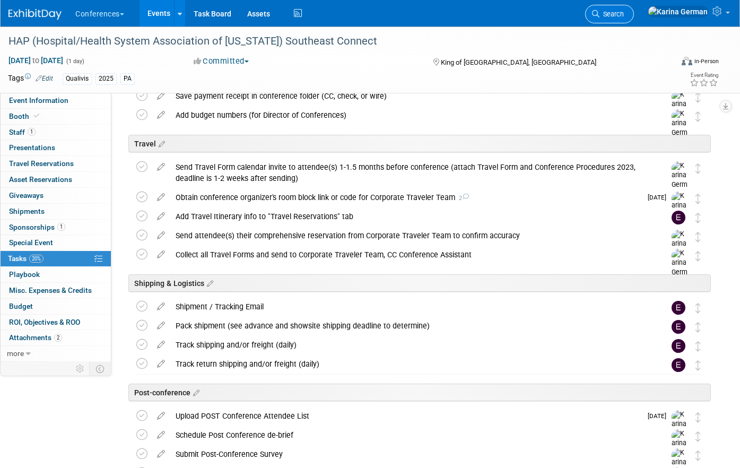
click at [634, 10] on link "Search" at bounding box center [609, 14] width 49 height 19
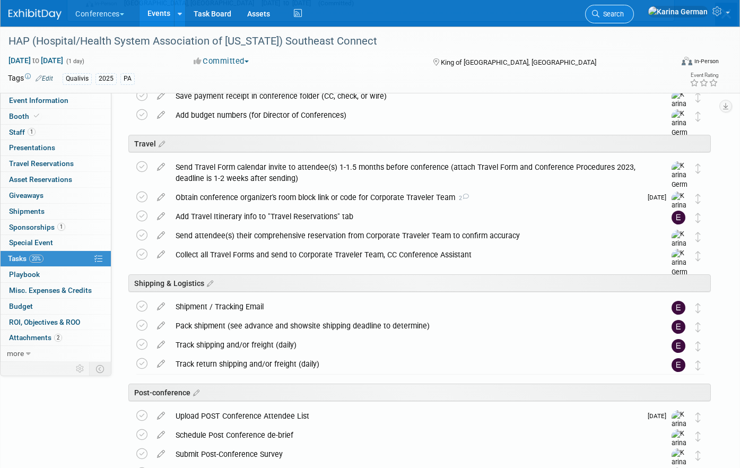
scroll to position [0, 0]
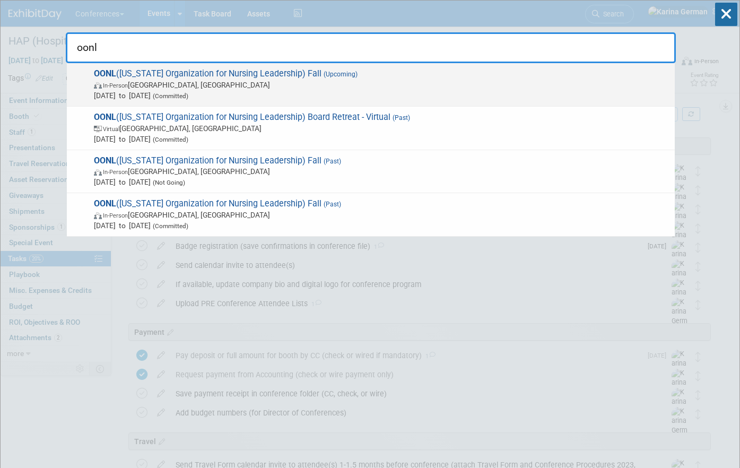
type input "oonl"
click at [365, 95] on span "Nov 5, 2025 to Nov 7, 2025 (Committed)" at bounding box center [382, 95] width 576 height 11
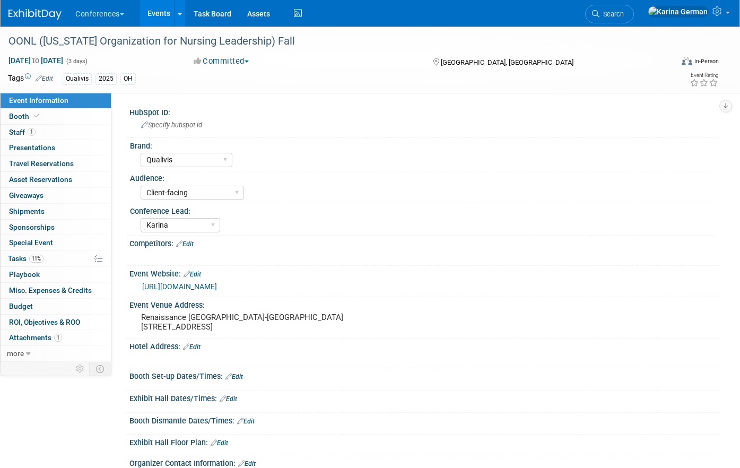
select select "Qualivis"
select select "Client-facing"
select select "Karina"
click at [68, 130] on link "1 Staff 1" at bounding box center [56, 132] width 110 height 15
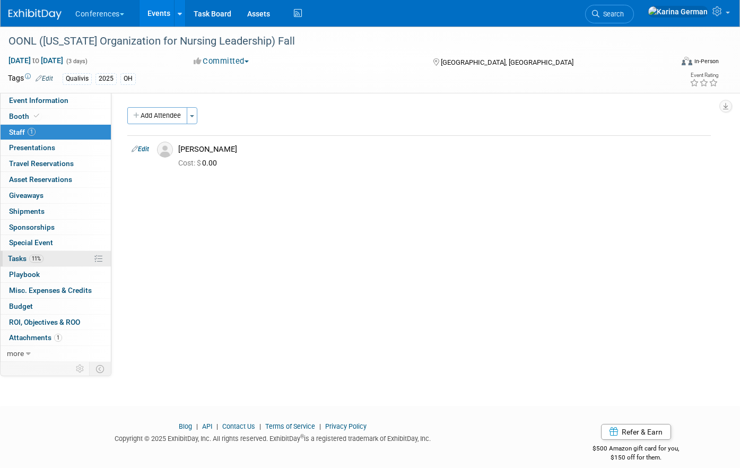
click at [49, 254] on link "11% Tasks 11%" at bounding box center [56, 258] width 110 height 15
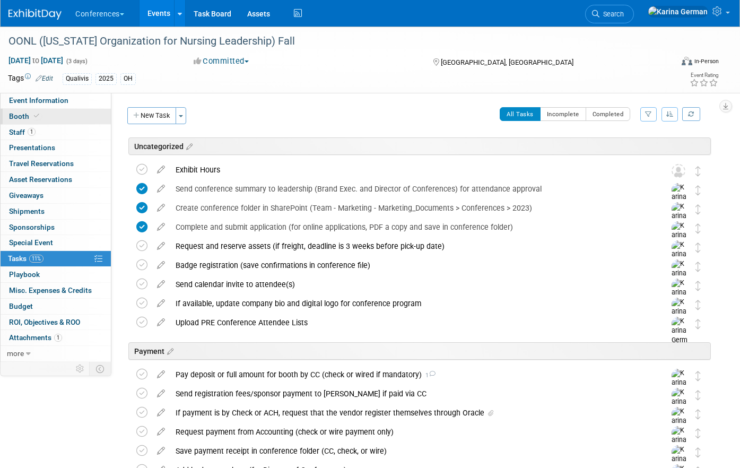
click at [72, 120] on link "Booth" at bounding box center [56, 116] width 110 height 15
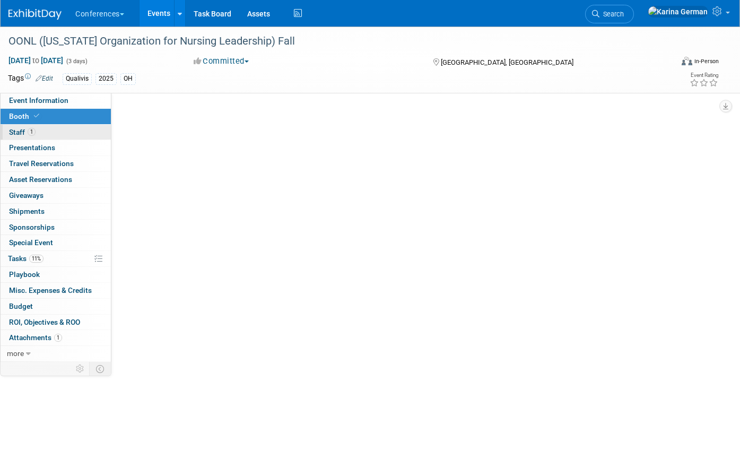
select select "6' tabletop"
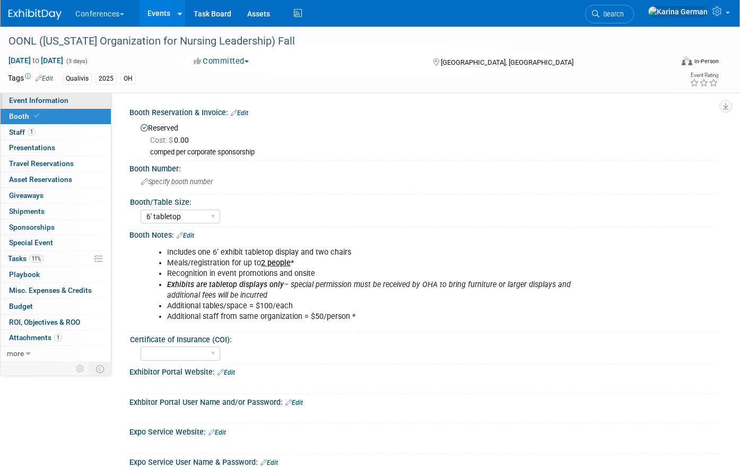
click at [67, 103] on link "Event Information" at bounding box center [56, 100] width 110 height 15
select select "Qualivis"
select select "Client-facing"
select select "Karina"
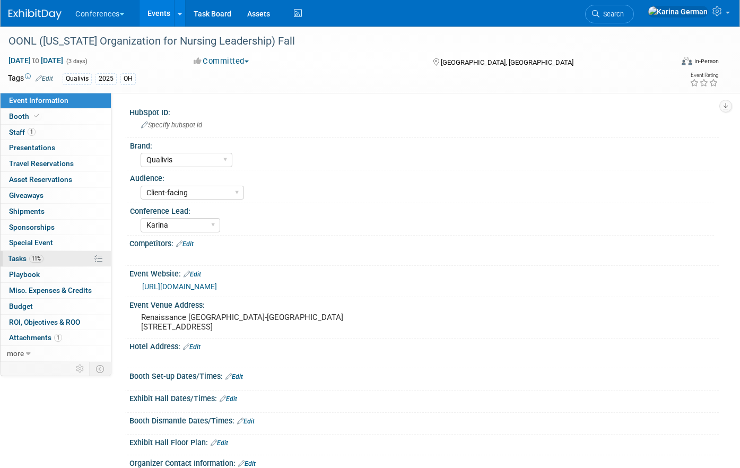
click at [46, 256] on link "11% Tasks 11%" at bounding box center [56, 258] width 110 height 15
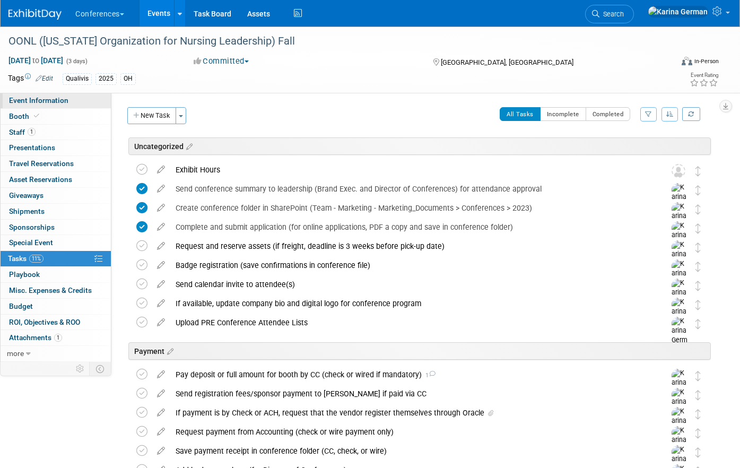
click at [80, 102] on link "Event Information" at bounding box center [56, 100] width 110 height 15
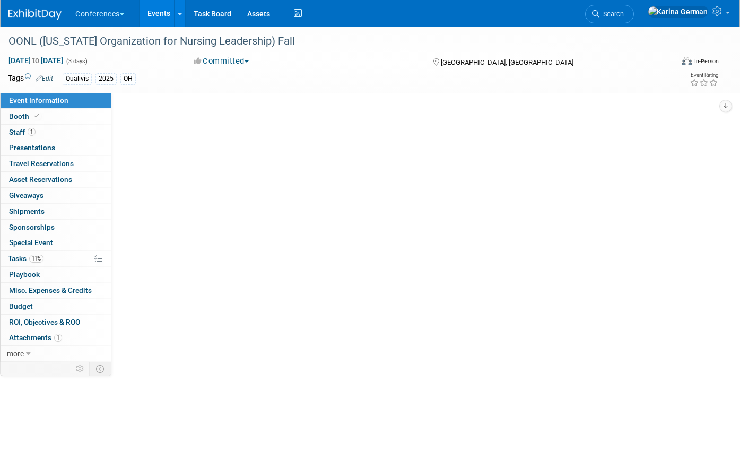
select select "Qualivis"
select select "Client-facing"
select select "Karina"
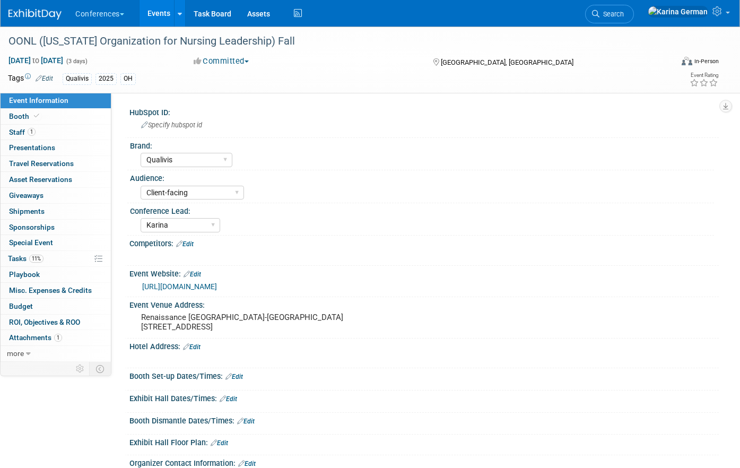
click at [217, 284] on link "https://www.ohiohospitals.org/member-opportunities/nursing-leadership-oonl" at bounding box center [179, 286] width 75 height 8
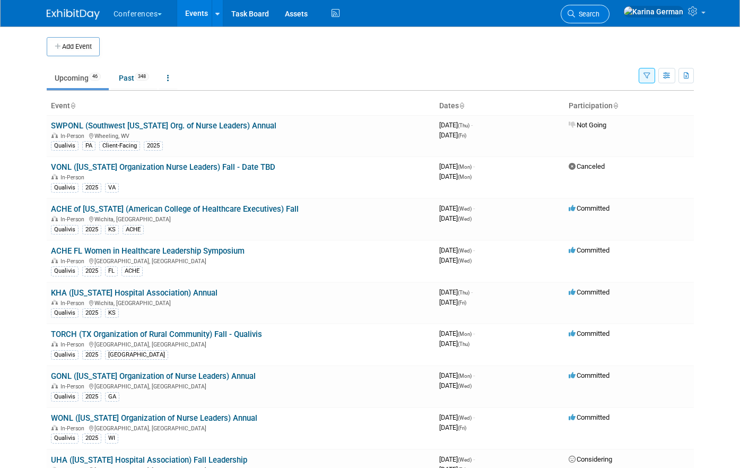
click at [599, 18] on span "Search" at bounding box center [587, 14] width 24 height 8
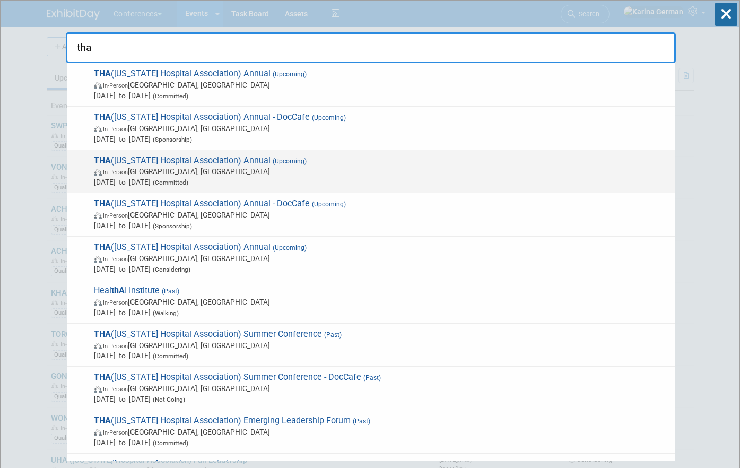
type input "tha"
click at [260, 185] on span "[DATE] to [DATE] (Committed)" at bounding box center [382, 182] width 576 height 11
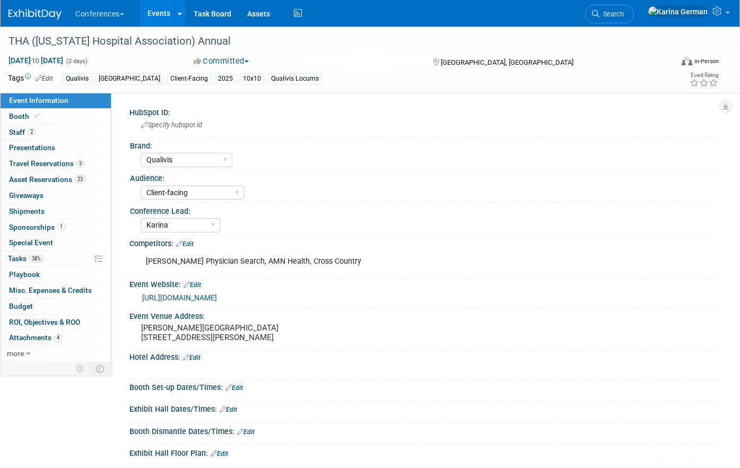
select select "Qualivis"
select select "Client-facing"
select select "Karina"
click at [45, 258] on link "38% Tasks 38%" at bounding box center [56, 258] width 110 height 15
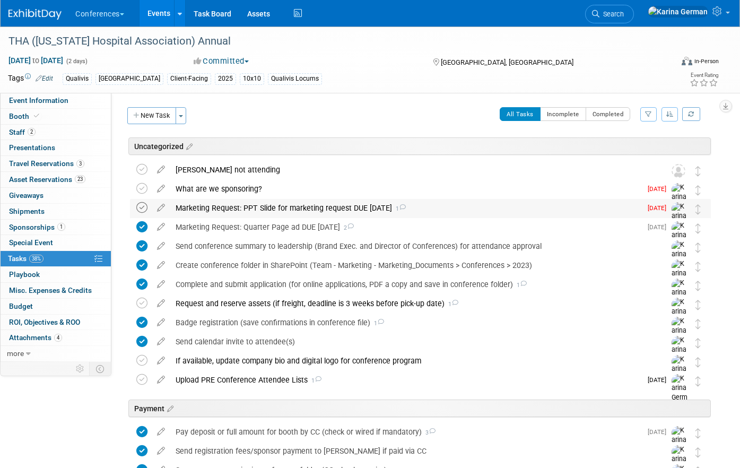
click at [145, 205] on icon at bounding box center [141, 207] width 11 height 11
click at [263, 203] on div "Marketing Request: PPT Slide for marketing request DUE [DATE] 1" at bounding box center [405, 208] width 471 height 18
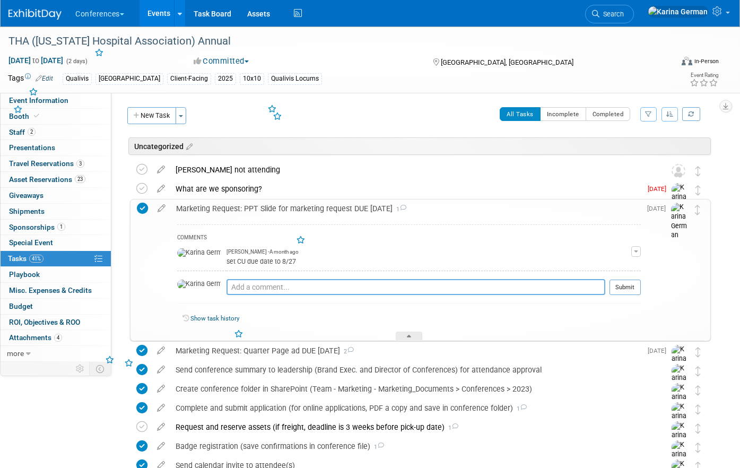
click at [251, 290] on textarea at bounding box center [415, 287] width 379 height 16
type textarea "sent to THA by WeTransfer"
click at [618, 277] on div "COMMENTS [PERSON_NAME] - A month ago set CU due date to 8/27 Edit Comment Remov…" at bounding box center [409, 266] width 464 height 85
click at [628, 290] on button "Submit" at bounding box center [624, 288] width 31 height 16
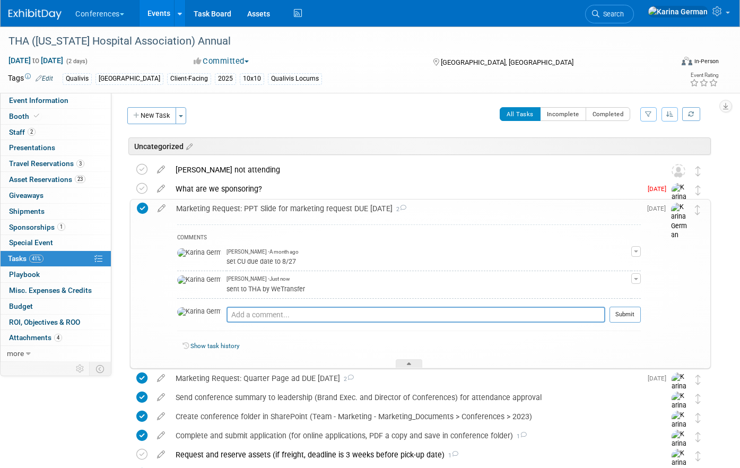
click at [212, 203] on div "Marketing Request: PPT Slide for marketing request DUE Aug 30 2" at bounding box center [406, 208] width 470 height 18
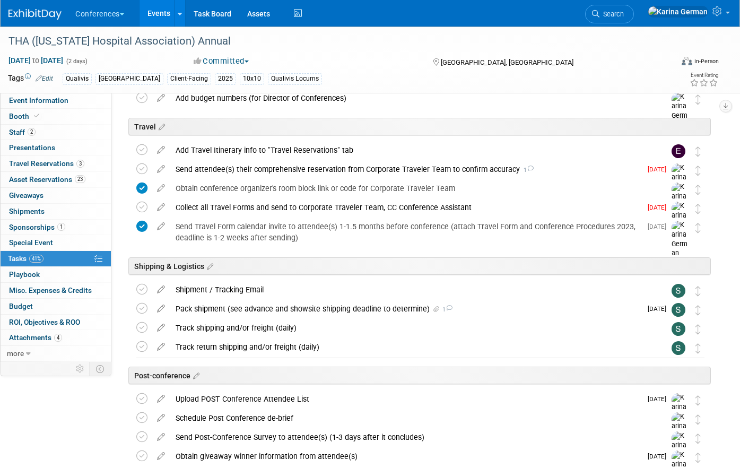
scroll to position [384, 0]
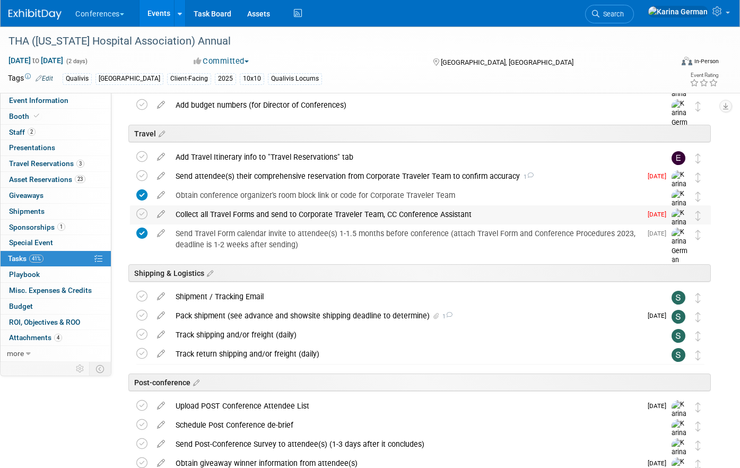
click at [224, 210] on div "Collect all Travel Forms and send to Corporate Traveler Team, CC Conference Ass…" at bounding box center [405, 214] width 471 height 18
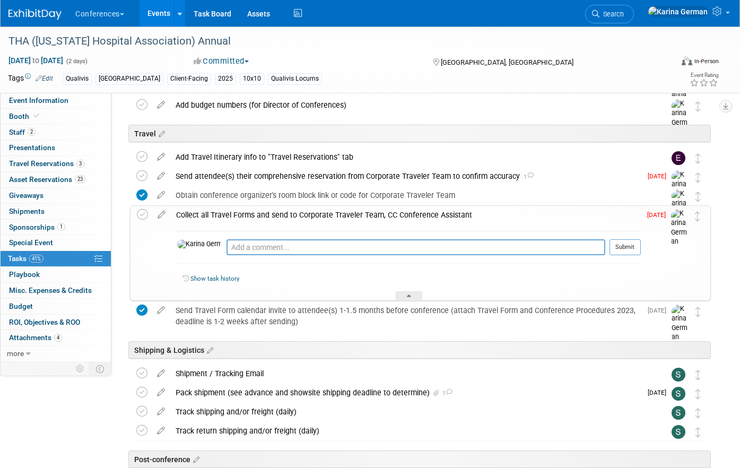
click at [224, 210] on div "Collect all Travel Forms and send to Corporate Traveler Team, CC Conference Ass…" at bounding box center [406, 215] width 470 height 18
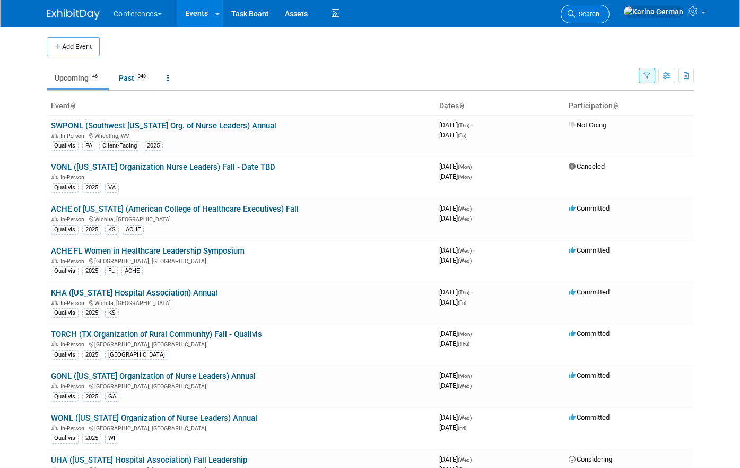
click at [599, 14] on span "Search" at bounding box center [587, 14] width 24 height 8
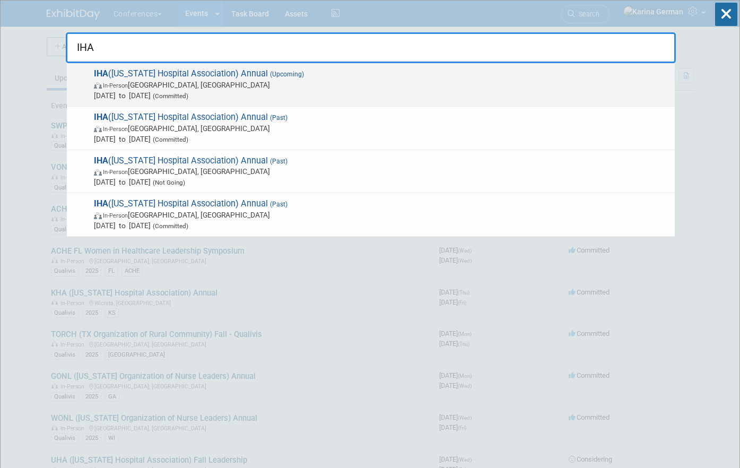
type input "IHA"
click at [299, 86] on span "In-Person Sun Valley, ID" at bounding box center [382, 85] width 576 height 11
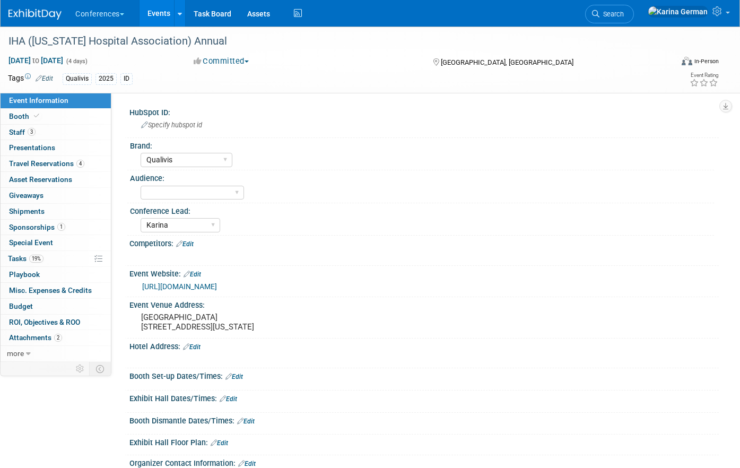
select select "Qualivis"
select select "Karina"
click at [57, 260] on link "19% Tasks 19%" at bounding box center [56, 258] width 110 height 15
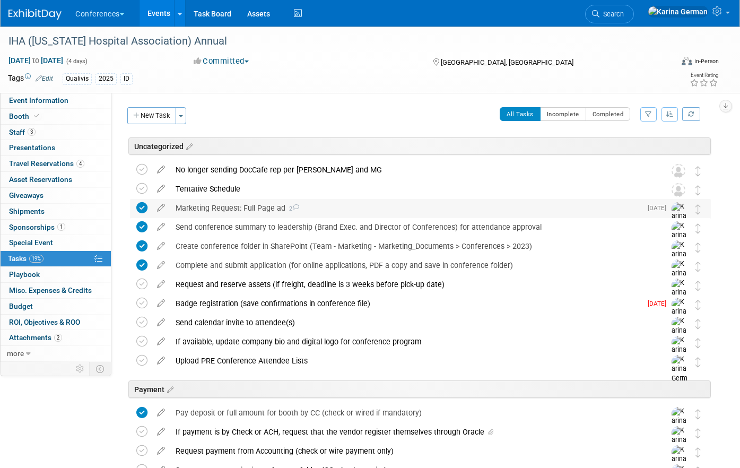
click at [224, 211] on div "Marketing Request: Full Page ad 2" at bounding box center [405, 208] width 471 height 18
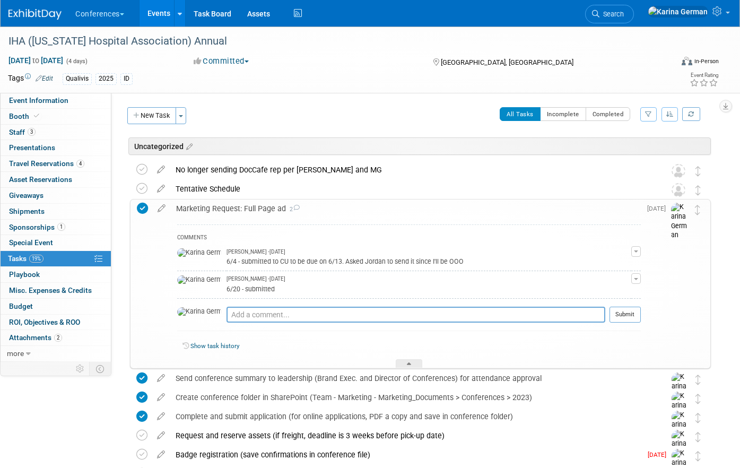
click at [225, 211] on div "Marketing Request: Full Page ad 2" at bounding box center [406, 208] width 470 height 18
